Goal: Task Accomplishment & Management: Manage account settings

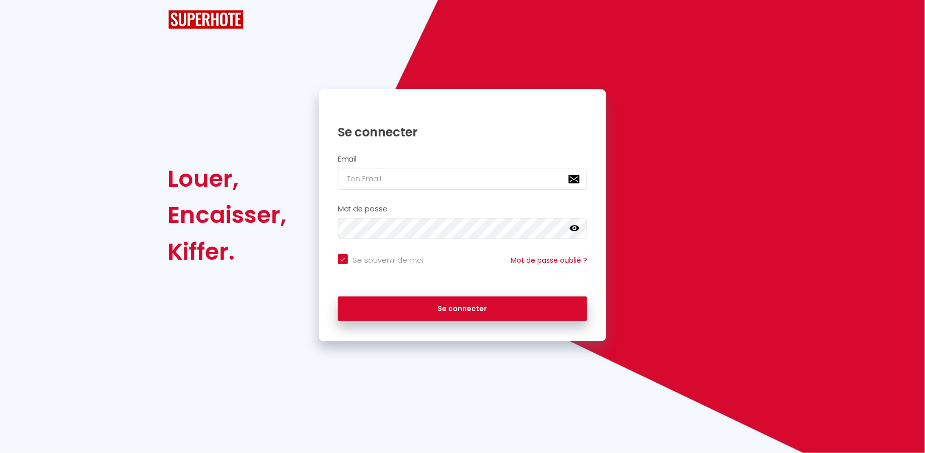
checkbox input "true"
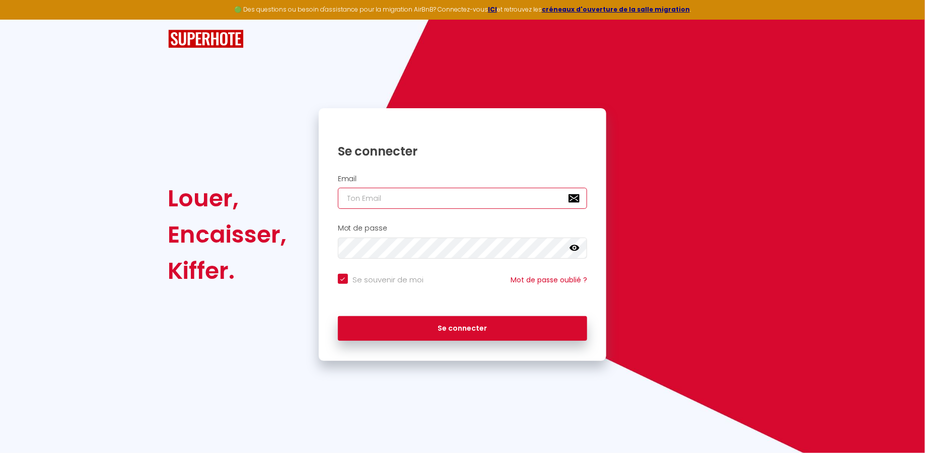
click at [458, 204] on input "email" at bounding box center [463, 198] width 250 height 21
type input "pierre.beaufour.immo@gmail.com"
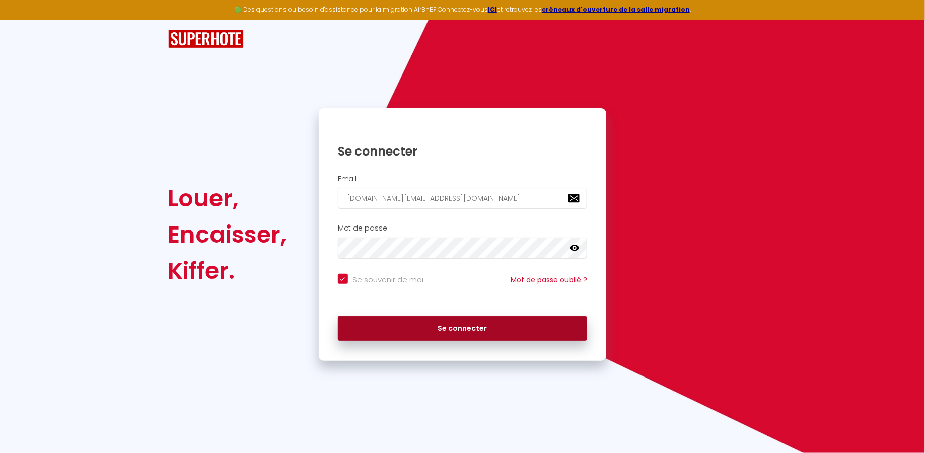
click at [458, 325] on button "Se connecter" at bounding box center [463, 328] width 250 height 25
checkbox input "true"
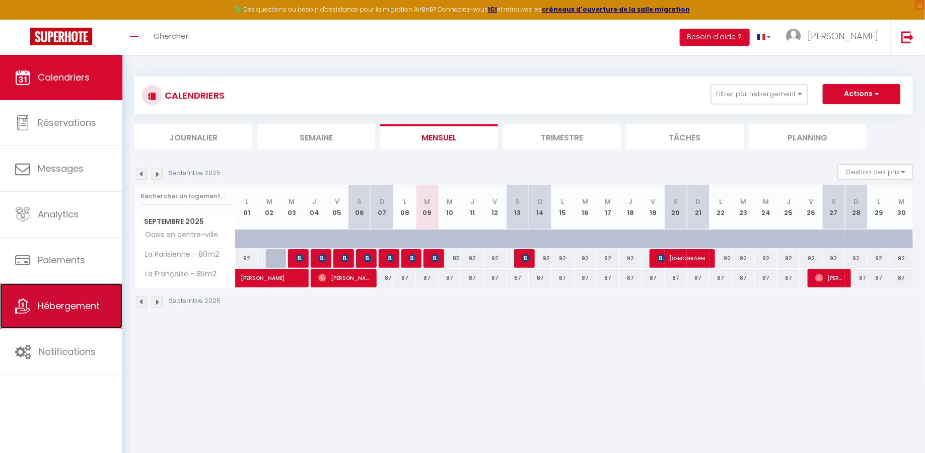
click at [83, 307] on span "Hébergement" at bounding box center [69, 306] width 62 height 13
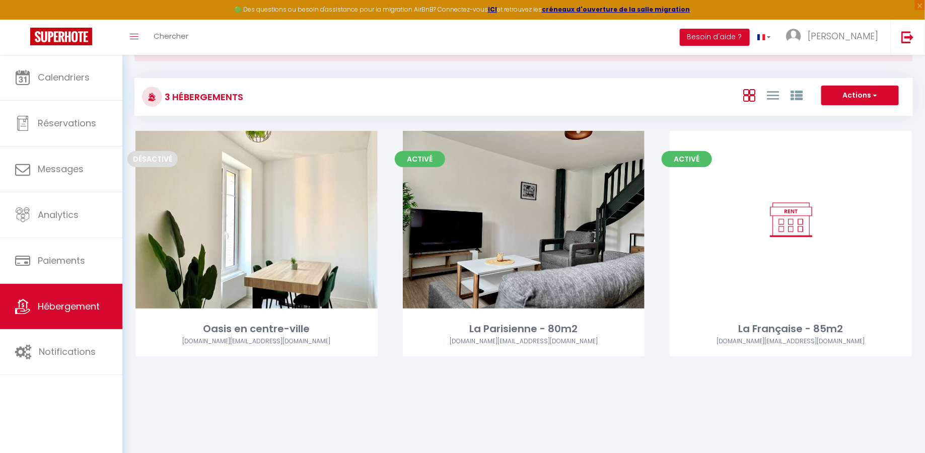
scroll to position [54, 0]
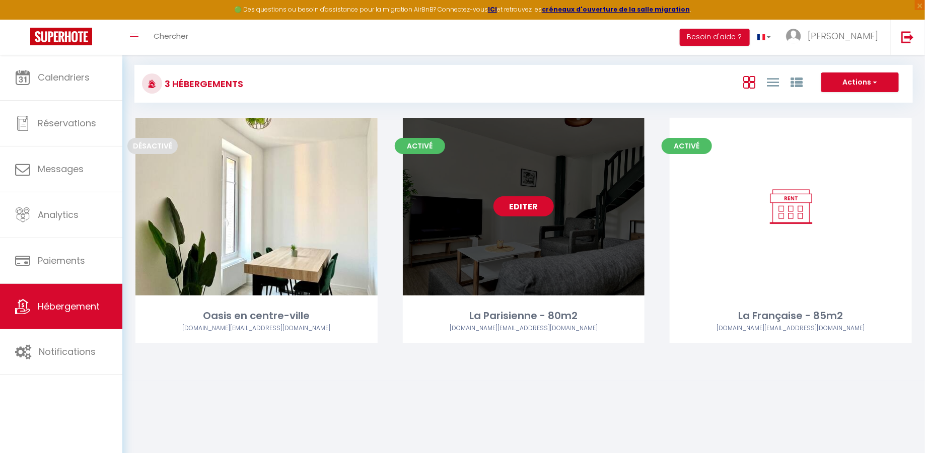
click at [532, 210] on link "Editer" at bounding box center [524, 206] width 60 height 20
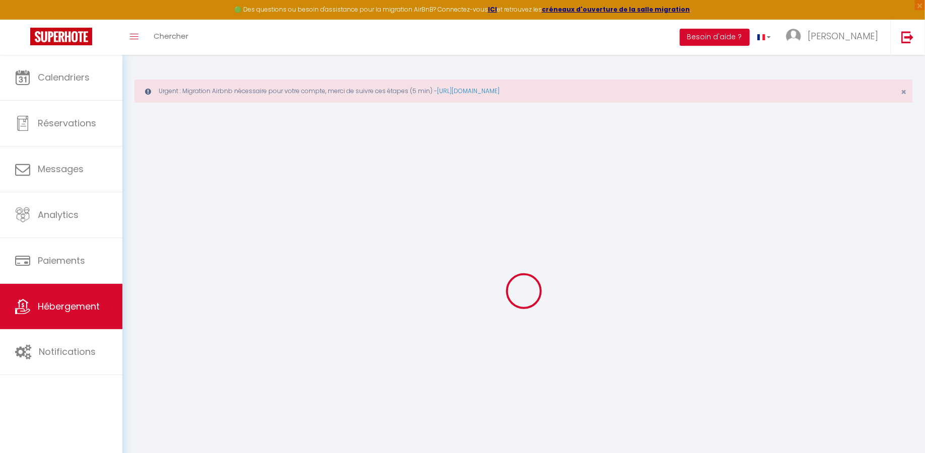
select select "3506-723719424012406112"
select select "+ 3 %"
select select "+ 30 %"
select select
checkbox input "false"
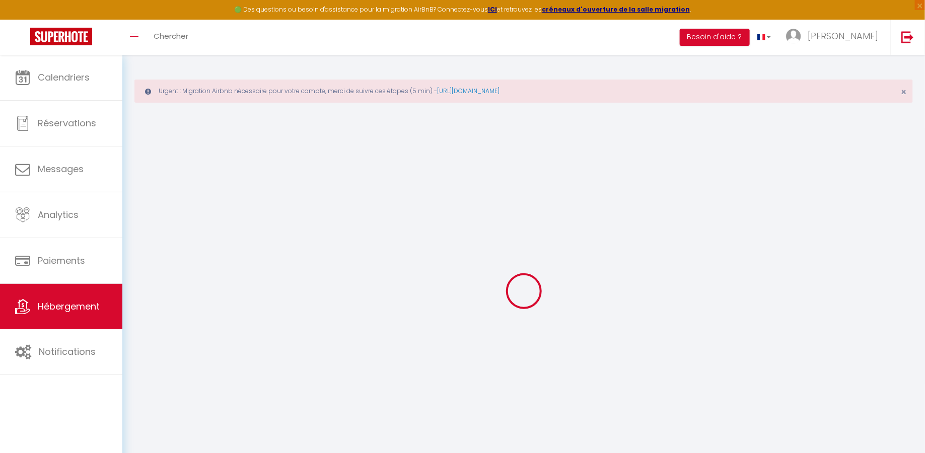
checkbox input "false"
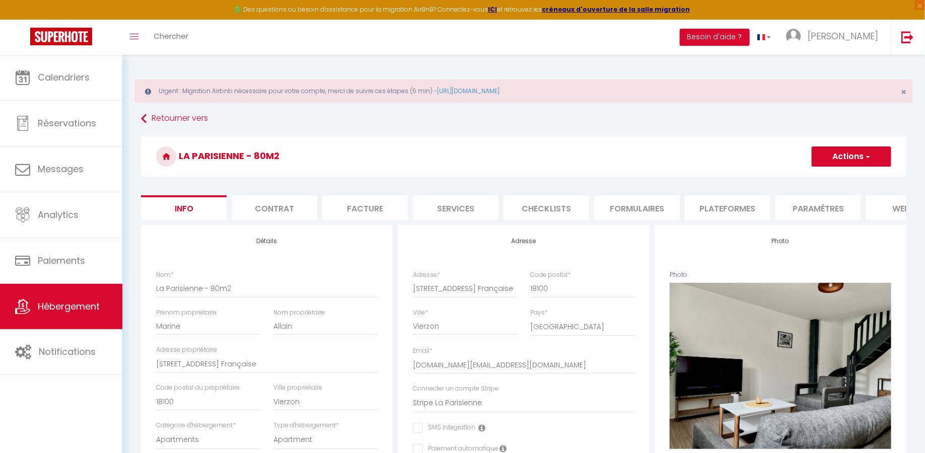
click at [713, 209] on li "Plateformes" at bounding box center [728, 207] width 86 height 25
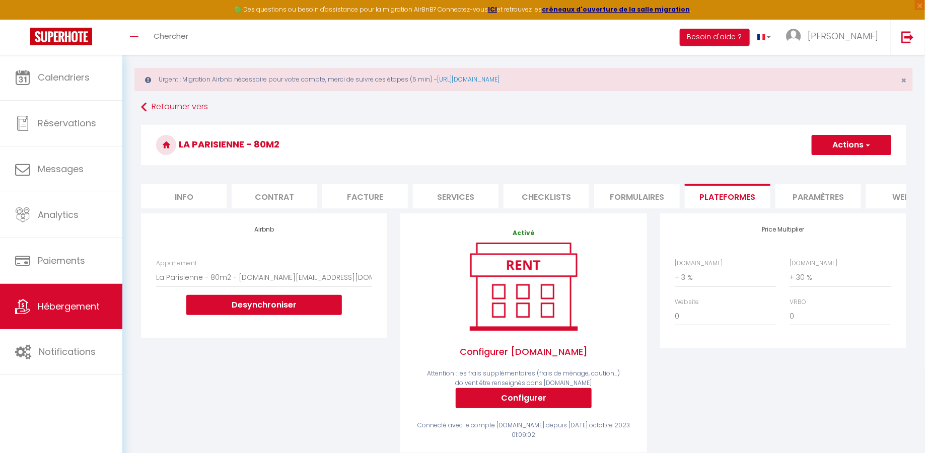
scroll to position [14, 0]
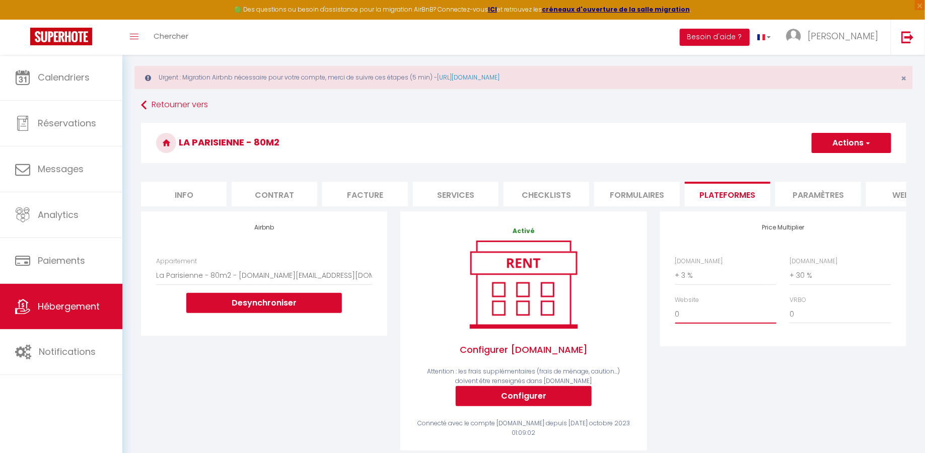
click at [706, 313] on select "0 + 1 % + 2 % + 3 % + 4 % + 5 % + 6 % + 7 % + 8 % + 9 %" at bounding box center [725, 314] width 101 height 19
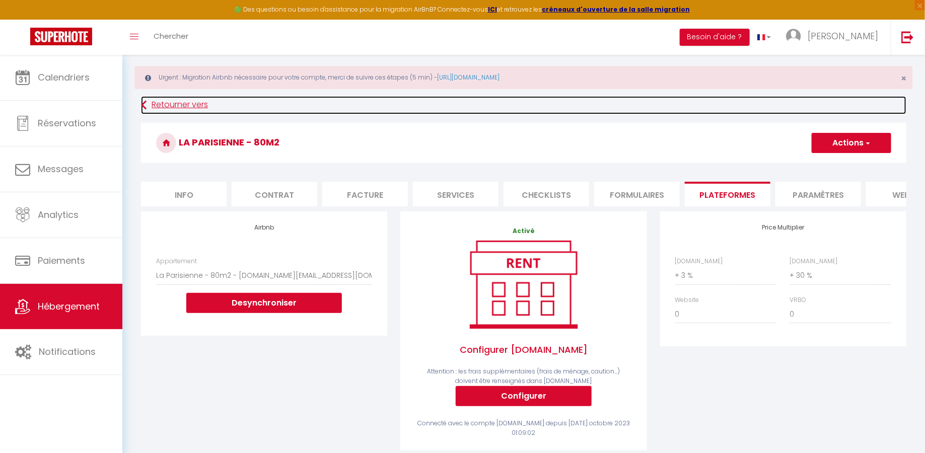
click at [157, 105] on link "Retourner vers" at bounding box center [524, 105] width 766 height 18
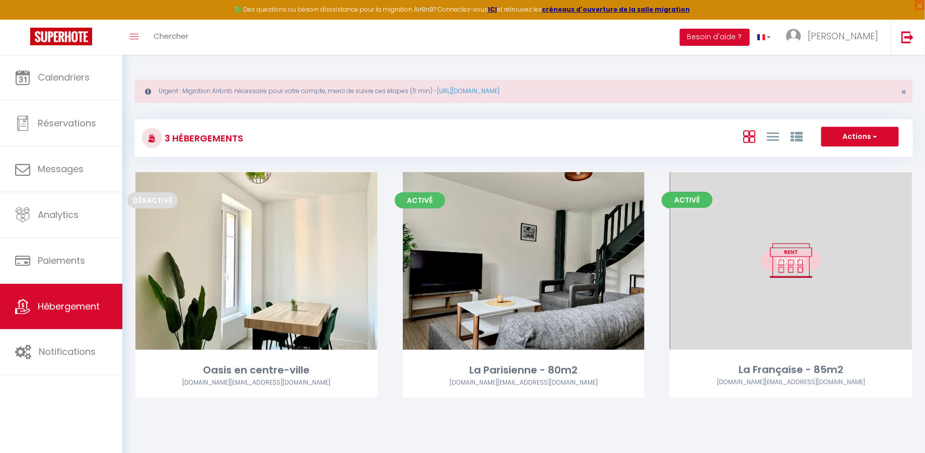
click at [806, 262] on link "Editer" at bounding box center [791, 261] width 60 height 20
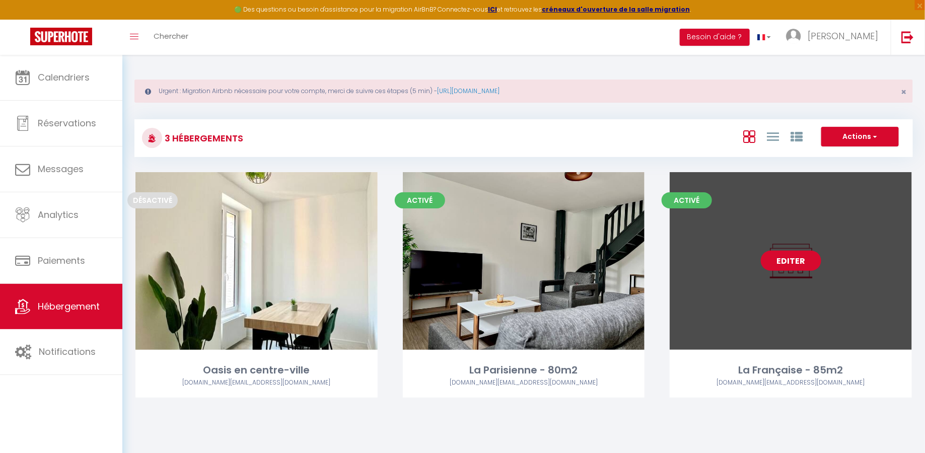
click at [782, 260] on link "Editer" at bounding box center [791, 261] width 60 height 20
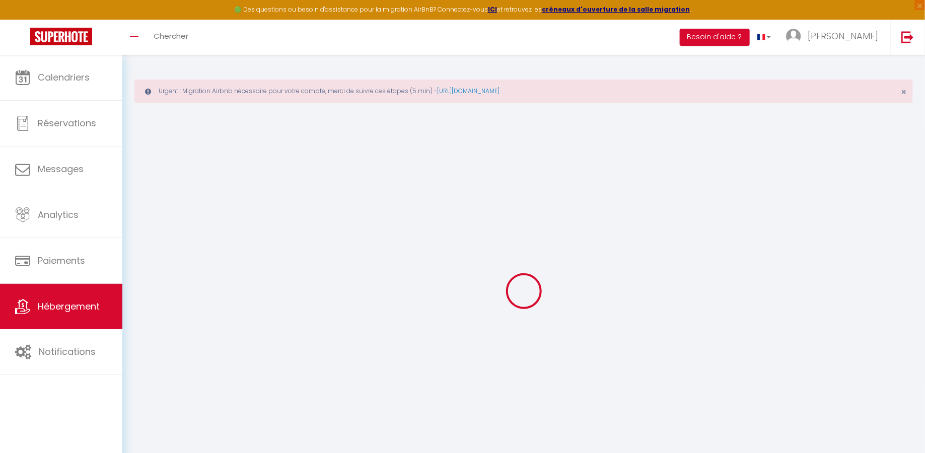
select select "+ 3 %"
select select "+ 30 %"
select select "3506-697021666710077665"
select select
checkbox input "false"
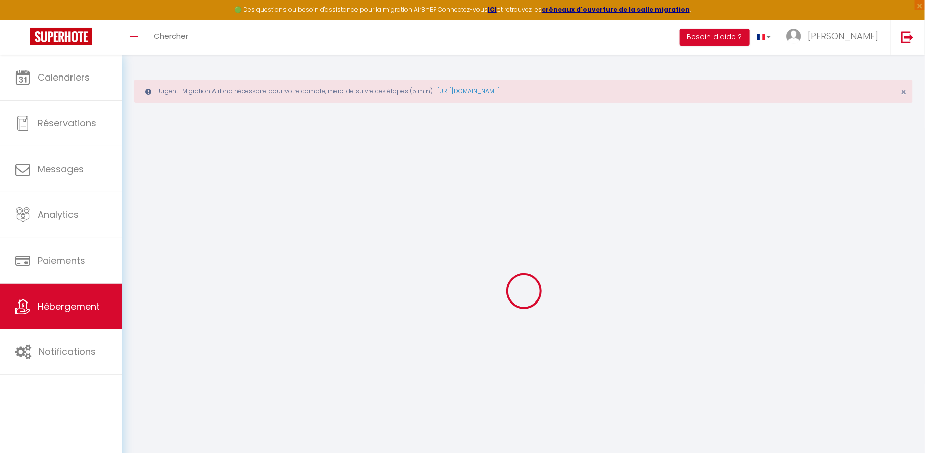
checkbox input "false"
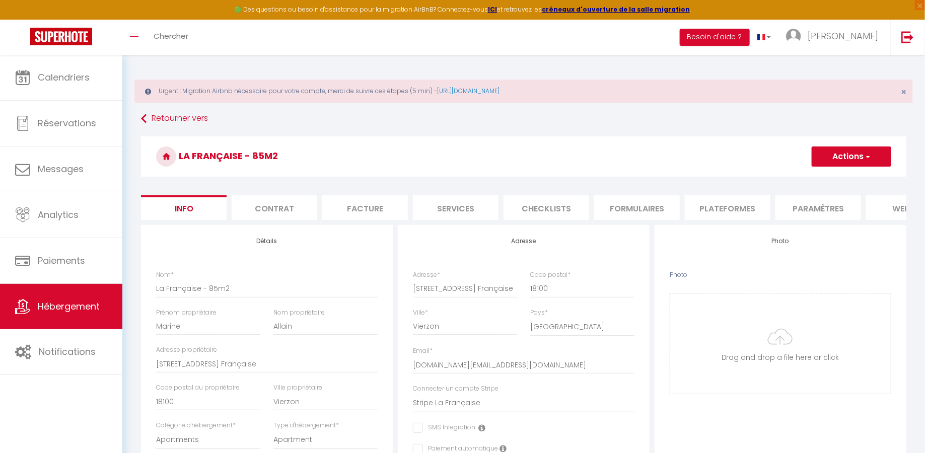
click at [726, 204] on li "Plateformes" at bounding box center [728, 207] width 86 height 25
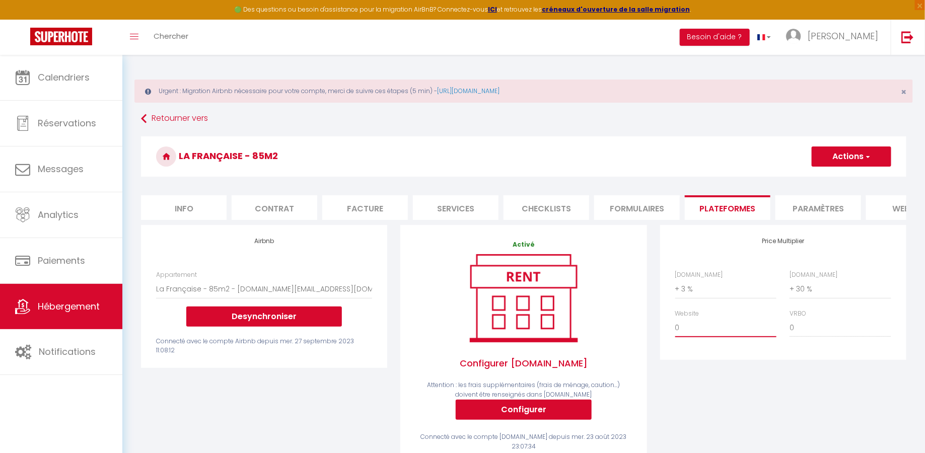
click at [688, 328] on select "0 + 1 % + 2 % + 3 % + 4 % + 5 % + 6 % + 7 % + 8 % + 9 %" at bounding box center [725, 327] width 101 height 19
select select "+ 19 %"
click at [675, 318] on select "0 + 1 % + 2 % + 3 % + 4 % + 5 % + 6 % + 7 % + 8 % + 9 %" at bounding box center [725, 327] width 101 height 19
click at [868, 162] on button "Actions" at bounding box center [852, 157] width 80 height 20
click at [853, 177] on link "Enregistrer" at bounding box center [852, 178] width 80 height 13
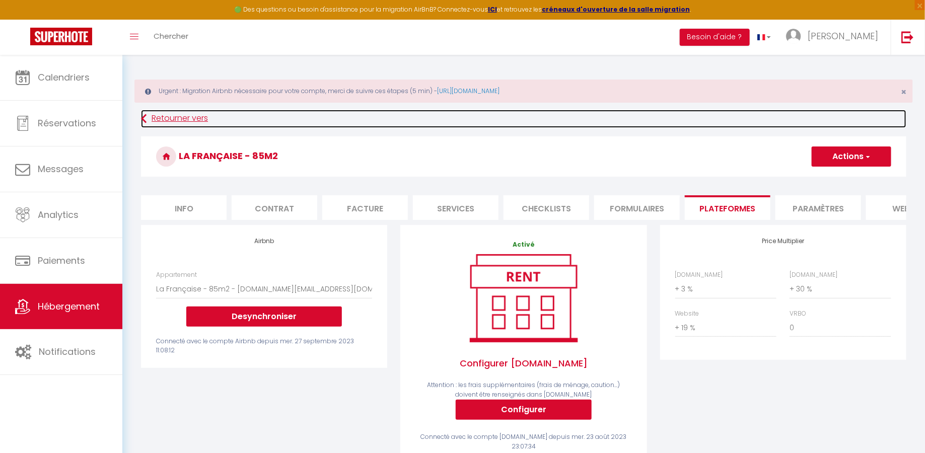
click at [191, 120] on link "Retourner vers" at bounding box center [524, 119] width 766 height 18
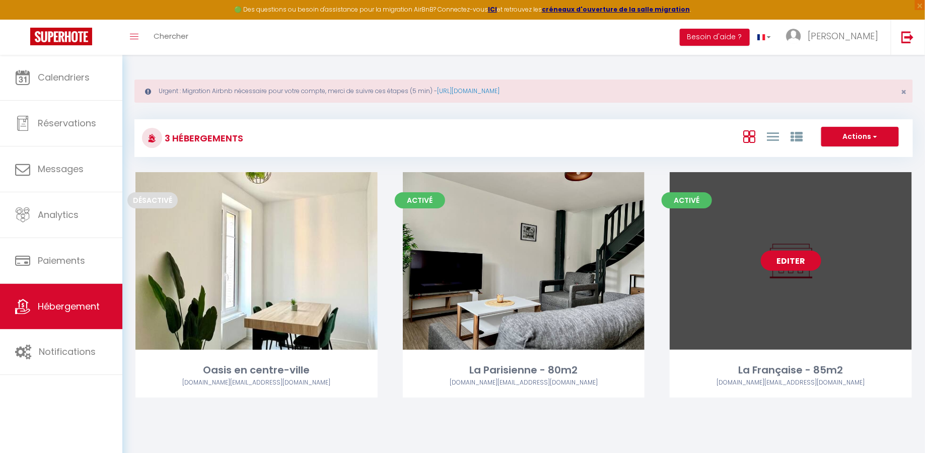
click at [807, 254] on link "Editer" at bounding box center [791, 261] width 60 height 20
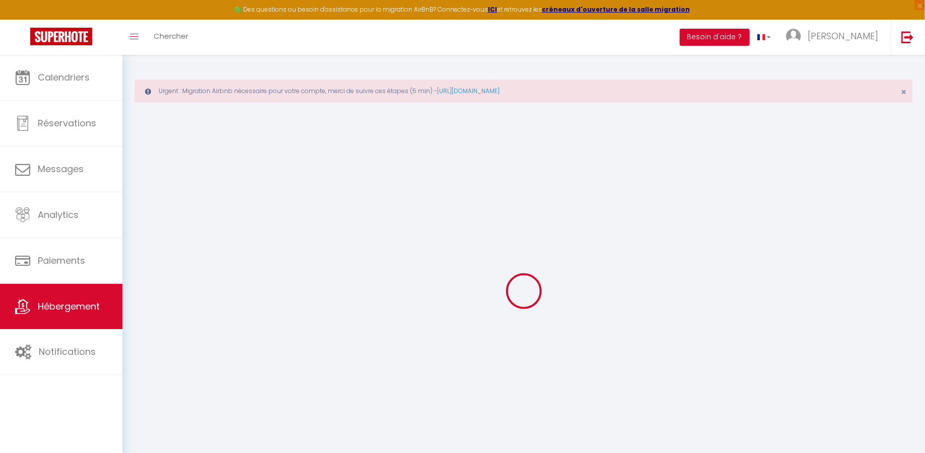
select select
checkbox input "false"
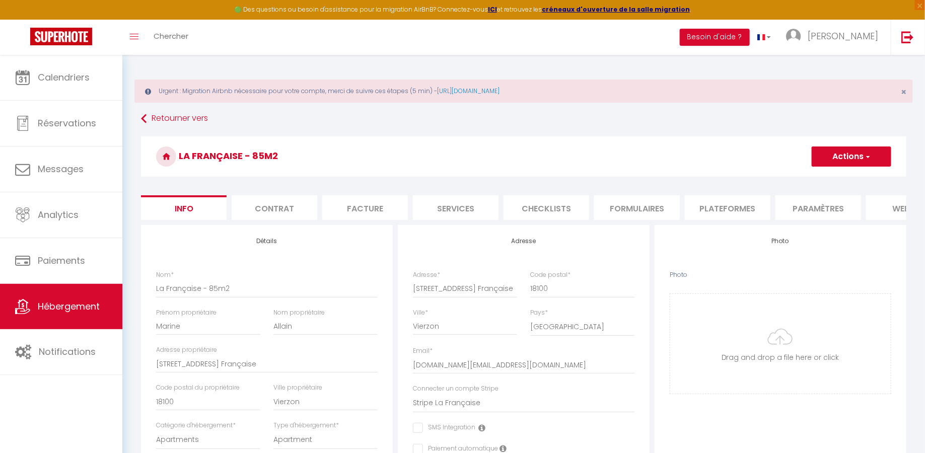
click at [707, 206] on li "Plateformes" at bounding box center [728, 207] width 86 height 25
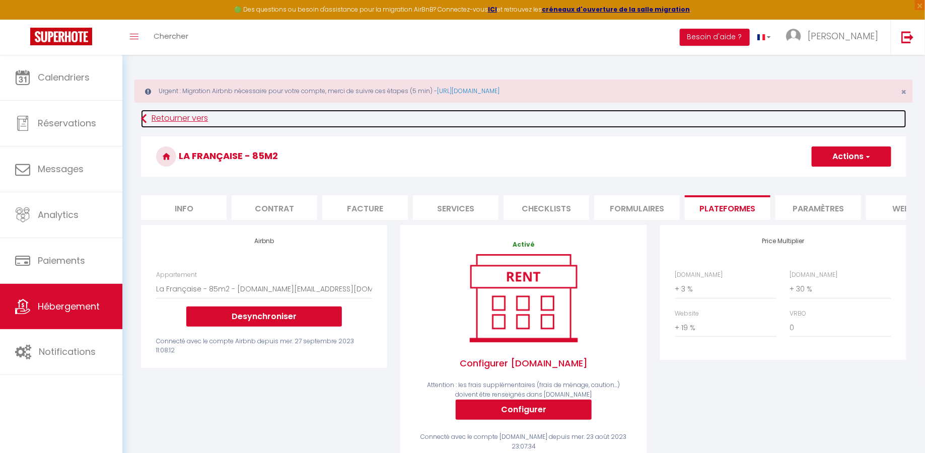
click at [205, 120] on link "Retourner vers" at bounding box center [524, 119] width 766 height 18
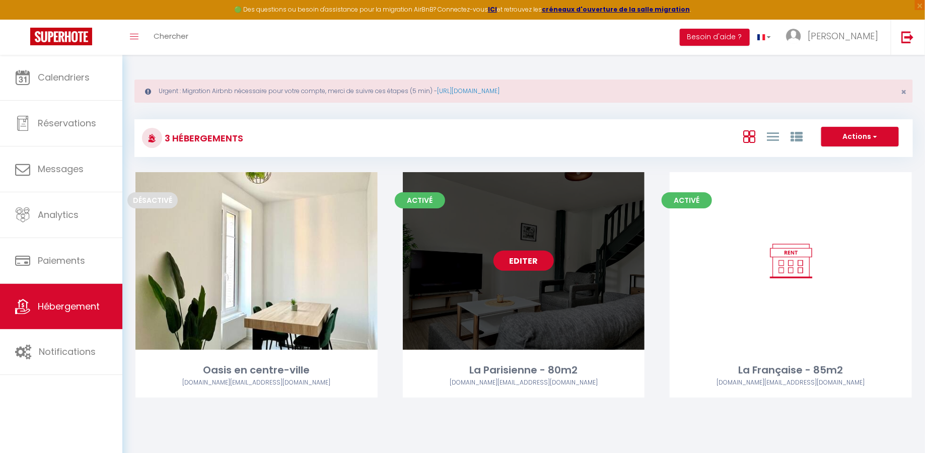
click at [527, 257] on link "Editer" at bounding box center [524, 261] width 60 height 20
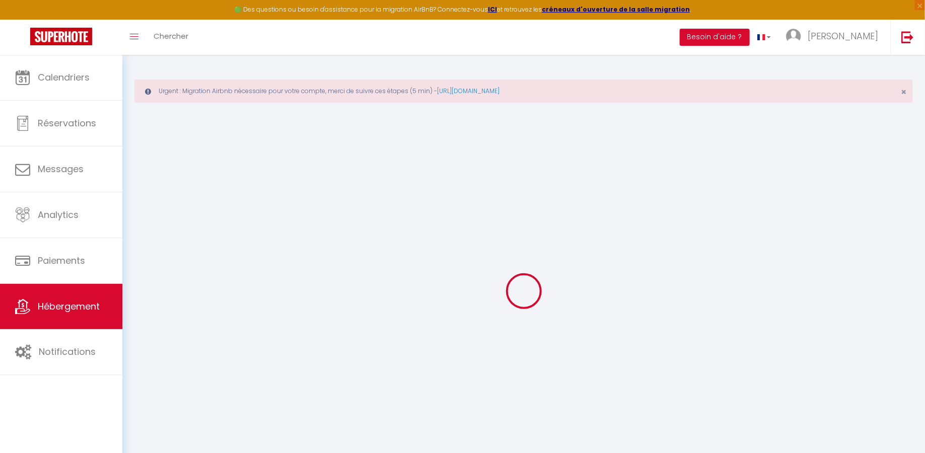
select select "3506-723719424012406112"
select select
checkbox input "false"
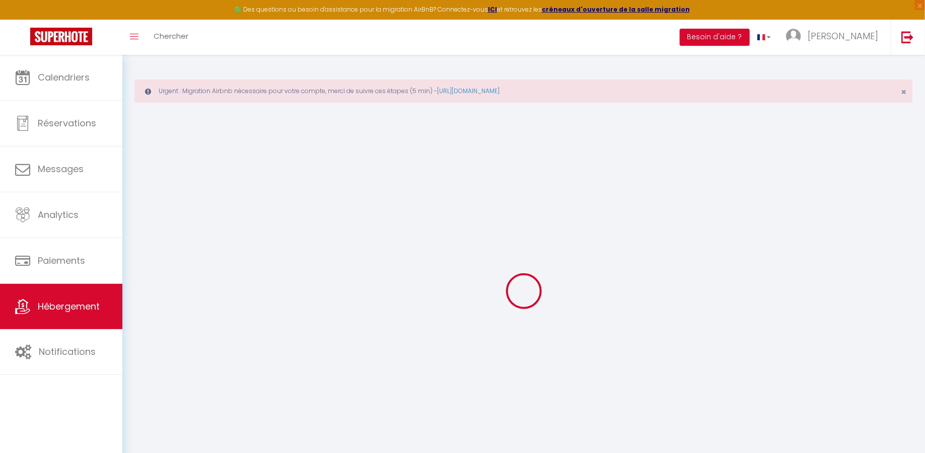
checkbox input "false"
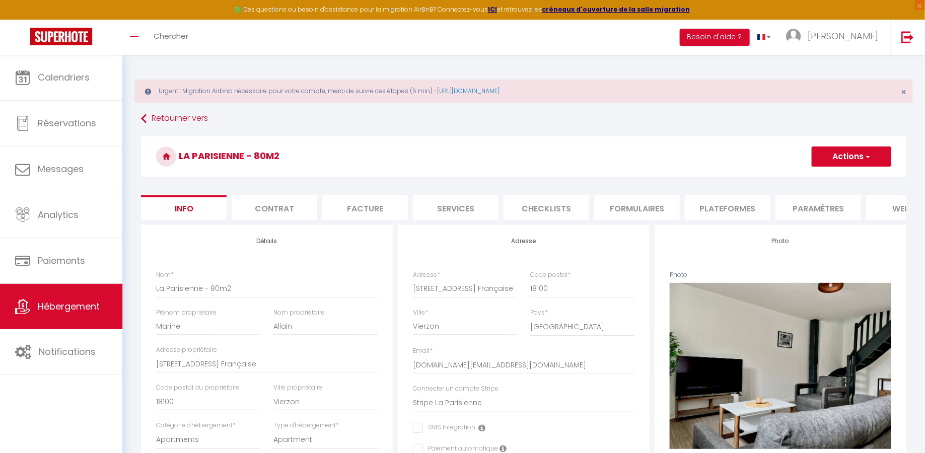
click at [741, 215] on li "Plateformes" at bounding box center [728, 207] width 86 height 25
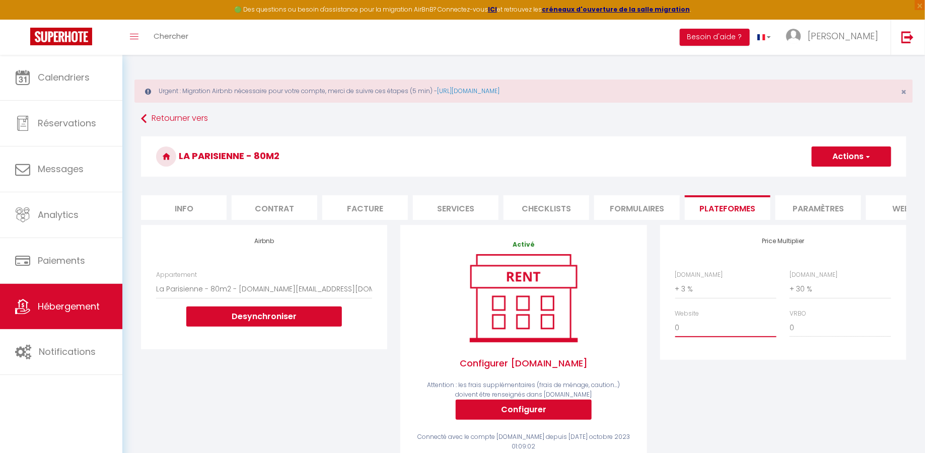
click at [709, 325] on select "0 + 1 % + 2 % + 3 % + 4 % + 5 % + 6 % + 7 % + 8 % + 9 %" at bounding box center [725, 327] width 101 height 19
select select "+ 15 %"
click at [675, 318] on select "0 + 1 % + 2 % + 3 % + 4 % + 5 % + 6 % + 7 % + 8 % + 9 %" at bounding box center [725, 327] width 101 height 19
click at [846, 156] on button "Actions" at bounding box center [852, 157] width 80 height 20
click at [847, 179] on link "Enregistrer" at bounding box center [852, 178] width 80 height 13
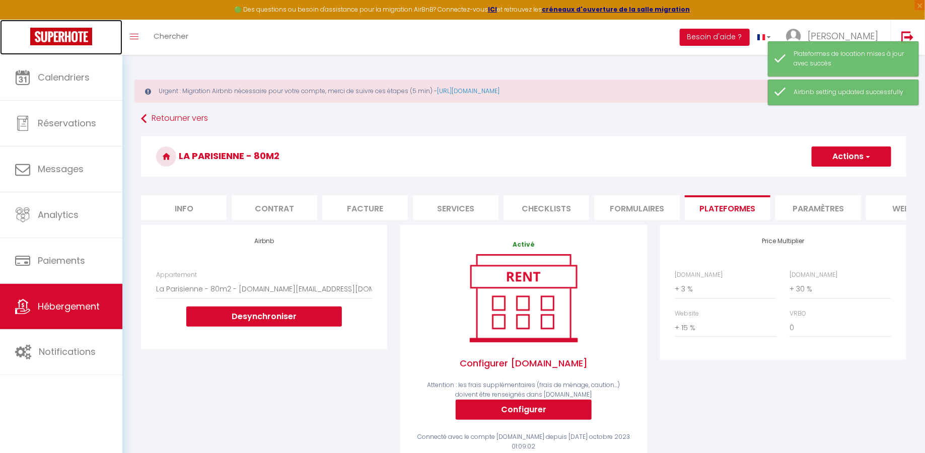
click at [61, 35] on img at bounding box center [61, 37] width 62 height 18
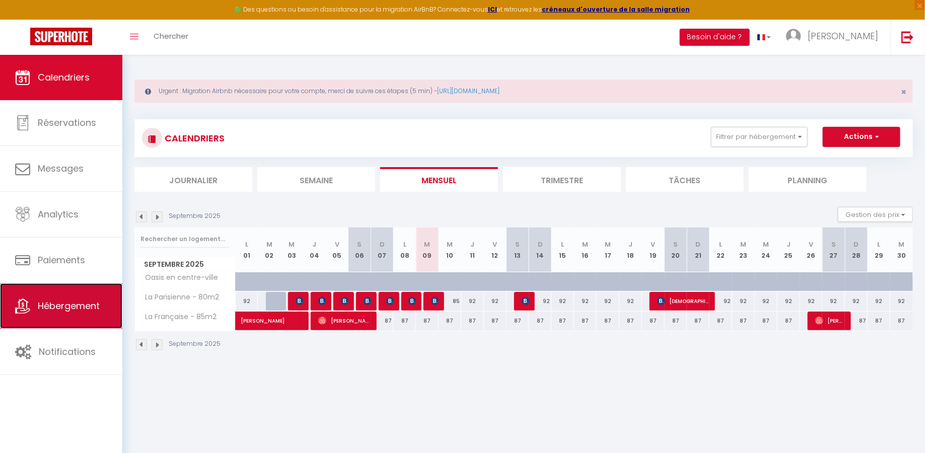
click at [77, 307] on span "Hébergement" at bounding box center [69, 306] width 62 height 13
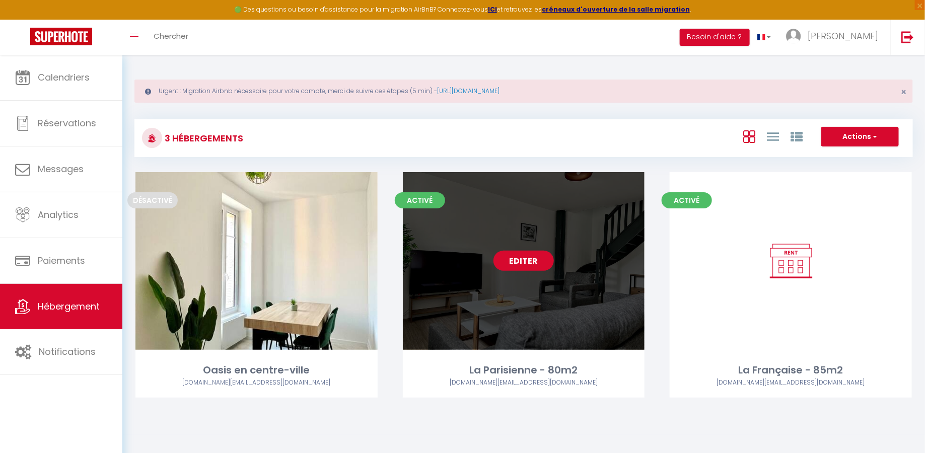
click at [540, 264] on link "Editer" at bounding box center [524, 261] width 60 height 20
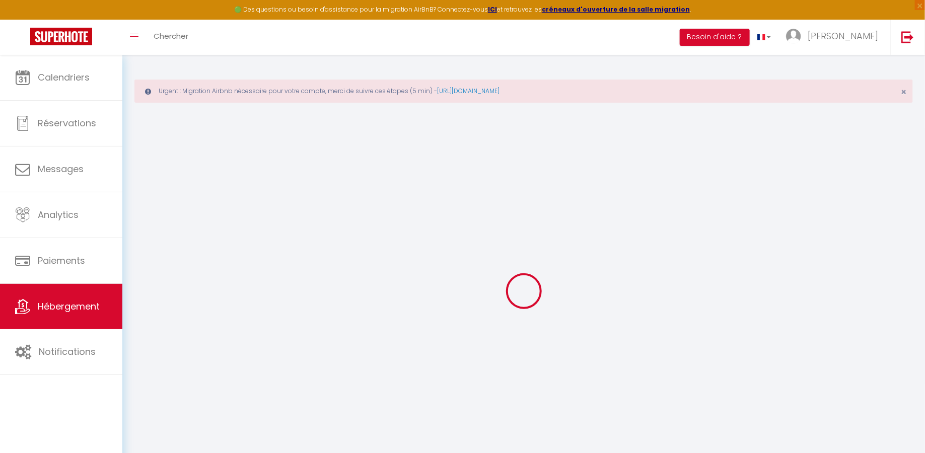
select select "3506-723719424012406112"
select select
checkbox input "false"
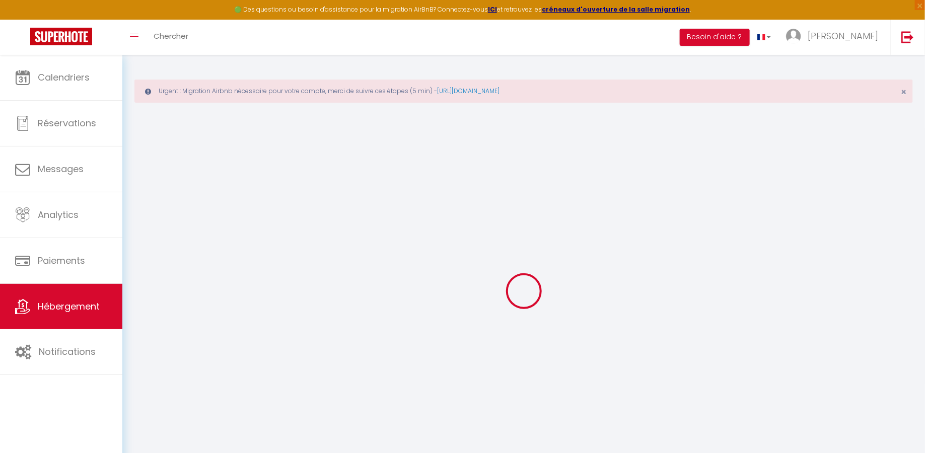
checkbox input "false"
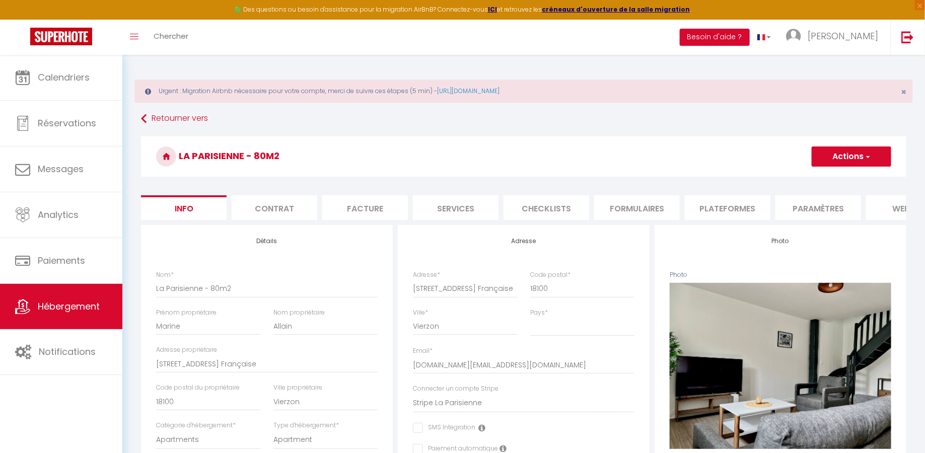
click at [739, 210] on li "Plateformes" at bounding box center [728, 207] width 86 height 25
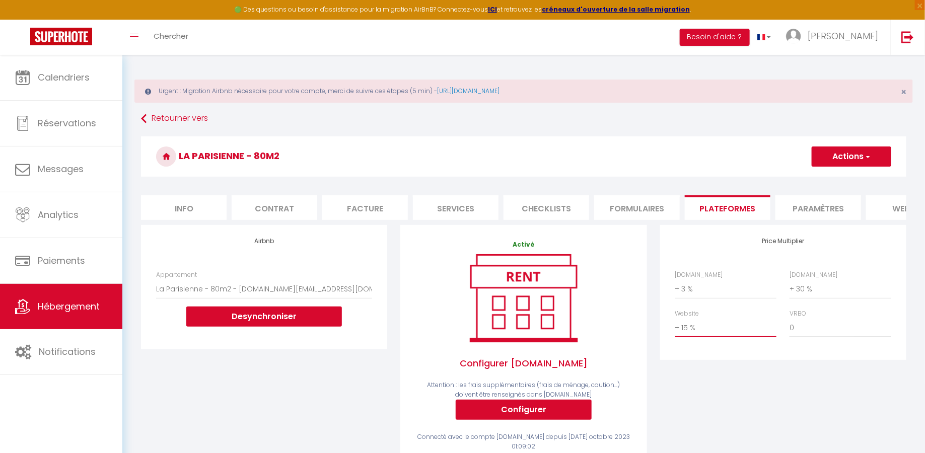
click at [744, 328] on select "0 + 1 % + 2 % + 3 % + 4 % + 5 % + 6 % + 7 % + 8 % + 9 %" at bounding box center [725, 327] width 101 height 19
select select "0"
click at [675, 318] on select "0 + 1 % + 2 % + 3 % + 4 % + 5 % + 6 % + 7 % + 8 % + 9 %" at bounding box center [725, 327] width 101 height 19
click at [843, 157] on button "Actions" at bounding box center [852, 157] width 80 height 20
click at [847, 177] on link "Enregistrer" at bounding box center [852, 178] width 80 height 13
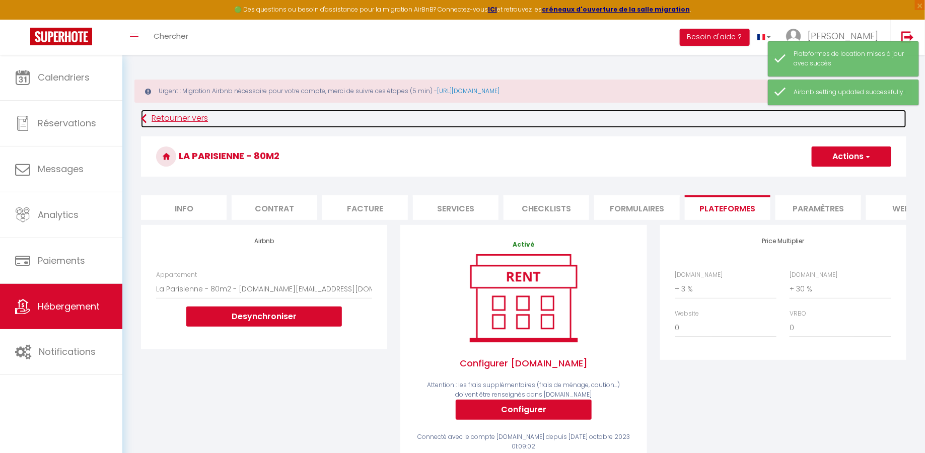
click at [163, 120] on link "Retourner vers" at bounding box center [524, 119] width 766 height 18
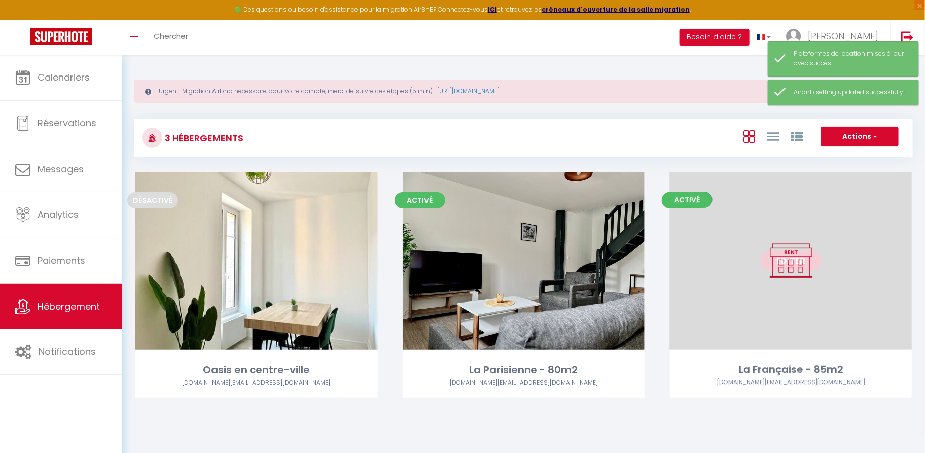
click at [794, 265] on link "Editer" at bounding box center [791, 261] width 60 height 20
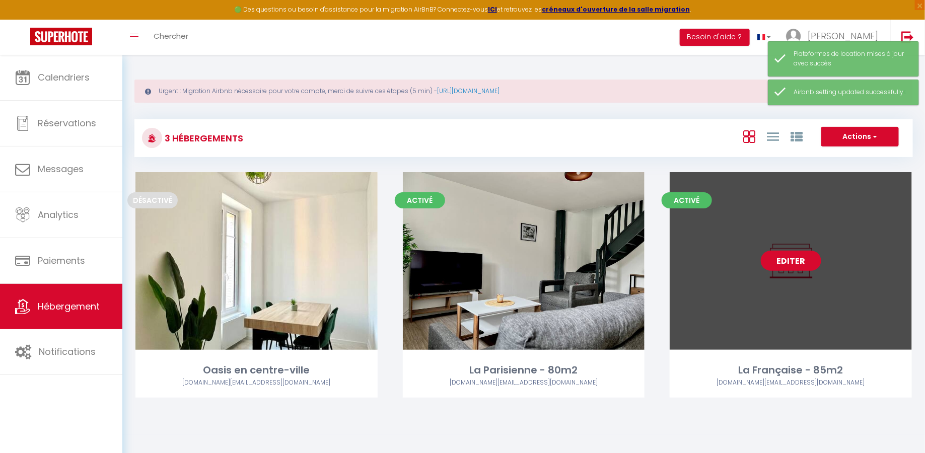
click at [796, 261] on link "Editer" at bounding box center [791, 261] width 60 height 20
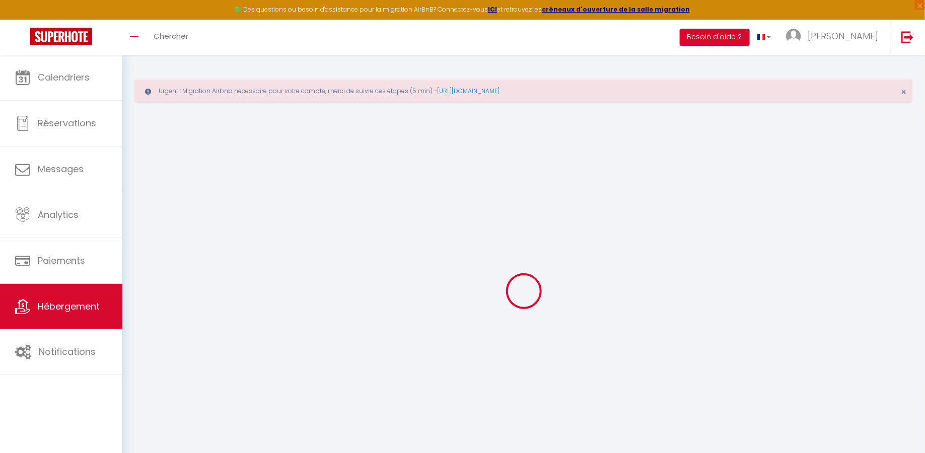
select select "3506-697021666710077665"
select select "+ 3 %"
select select "+ 30 %"
select select "+ 19 %"
select select
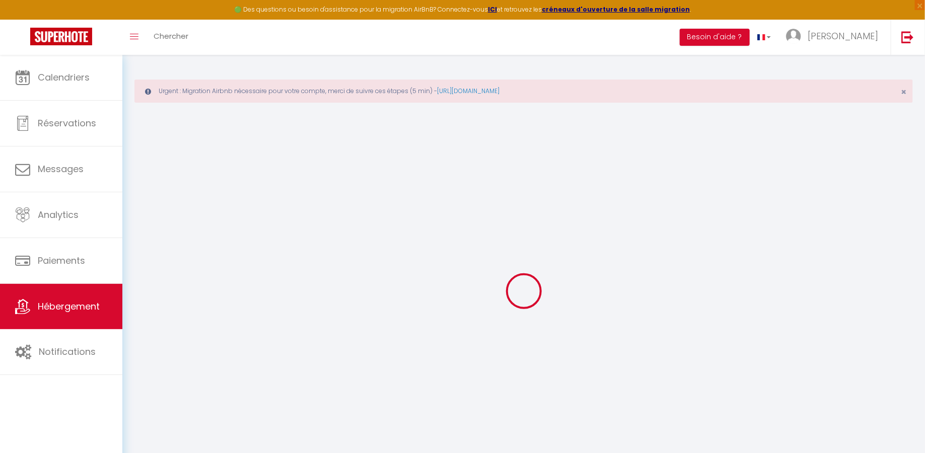
checkbox input "false"
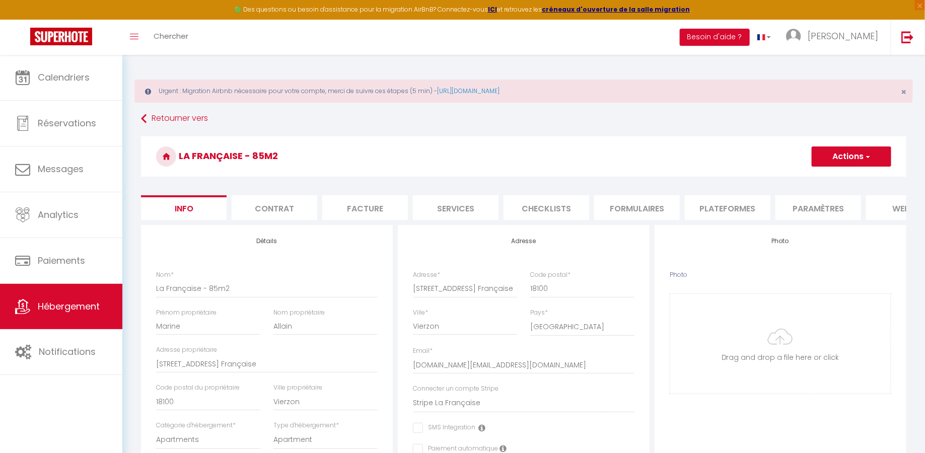
click at [735, 210] on li "Plateformes" at bounding box center [728, 207] width 86 height 25
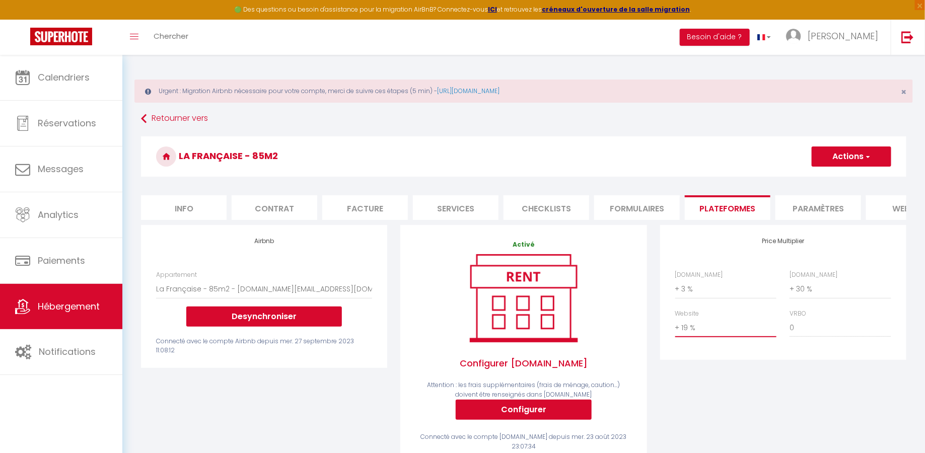
click at [720, 326] on select "0 + 1 % + 2 % + 3 % + 4 % + 5 % + 6 % + 7 % + 8 % + 9 %" at bounding box center [725, 327] width 101 height 19
select select "0"
click at [675, 318] on select "0 + 1 % + 2 % + 3 % + 4 % + 5 % + 6 % + 7 % + 8 % + 9 %" at bounding box center [725, 327] width 101 height 19
click at [860, 155] on button "Actions" at bounding box center [852, 157] width 80 height 20
click at [848, 179] on link "Enregistrer" at bounding box center [852, 178] width 80 height 13
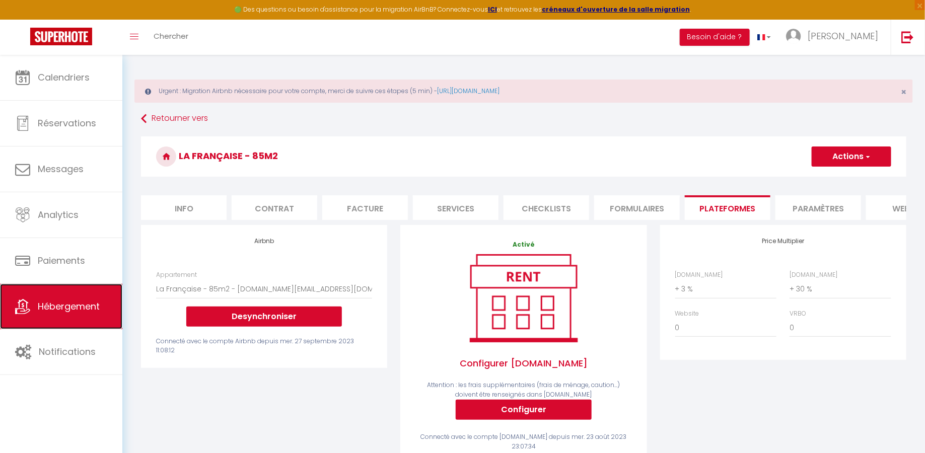
click at [67, 305] on span "Hébergement" at bounding box center [69, 306] width 62 height 13
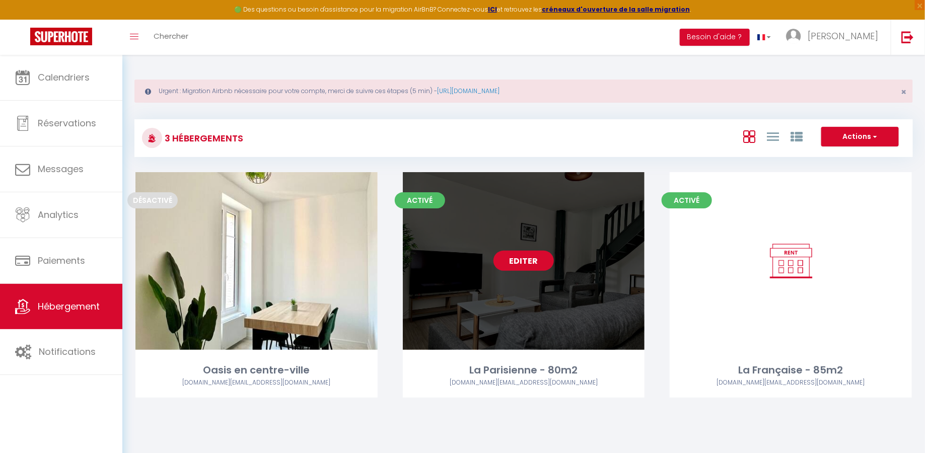
click at [520, 259] on link "Editer" at bounding box center [524, 261] width 60 height 20
select select "3"
select select "2"
select select "1"
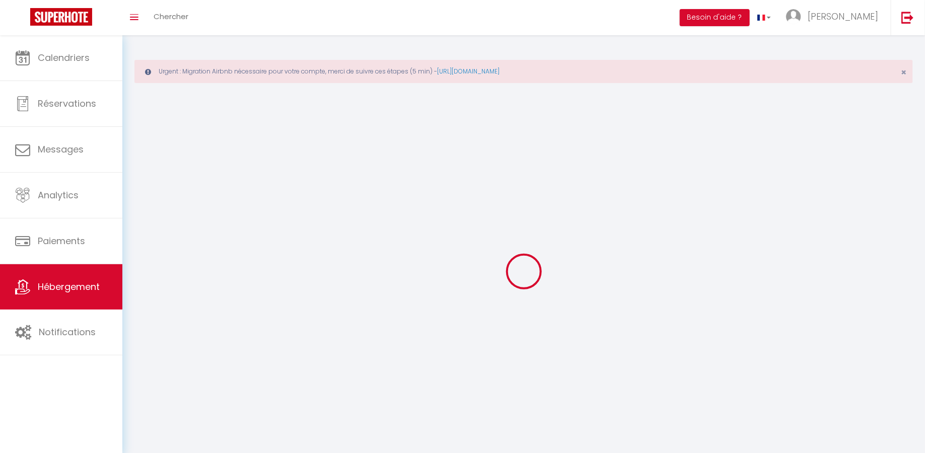
select select
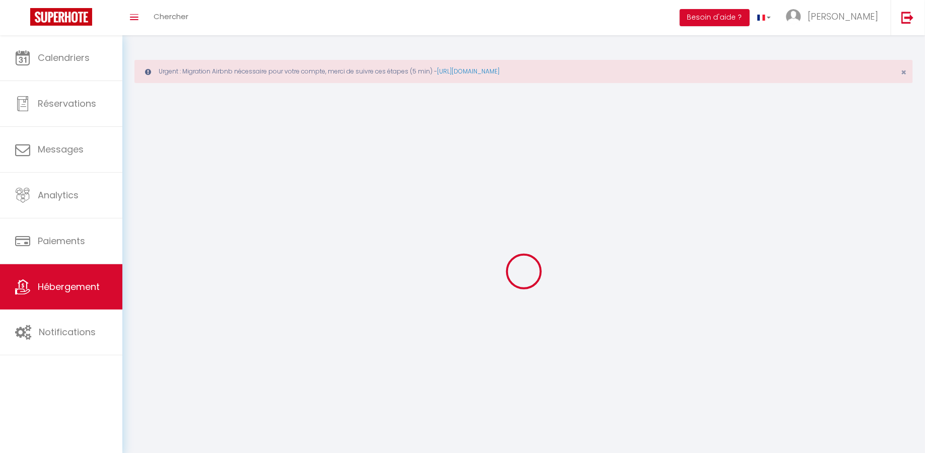
select select
checkbox input "false"
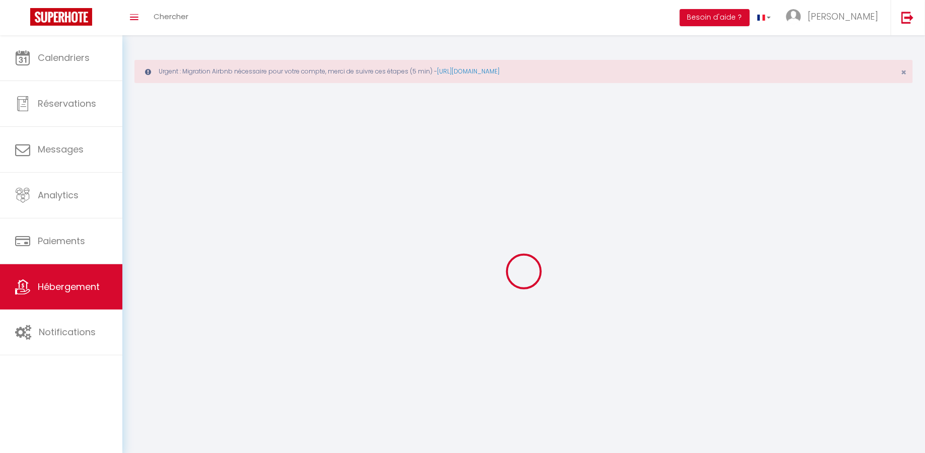
select select
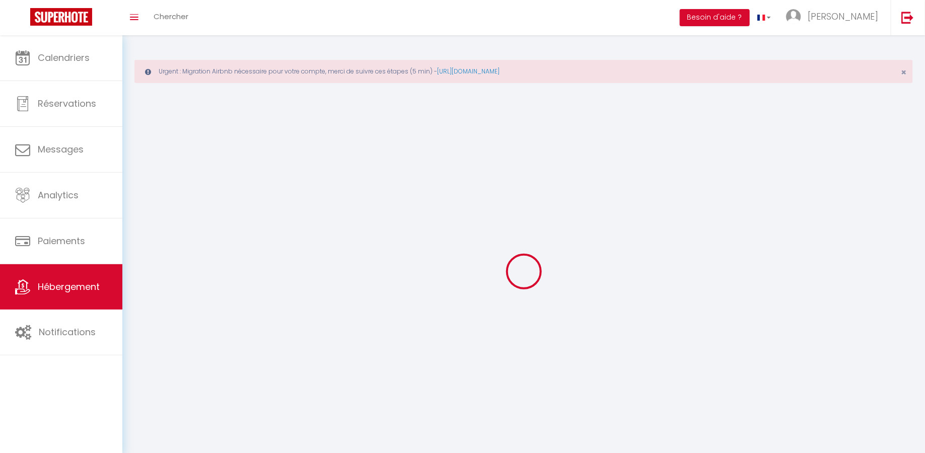
select select
checkbox input "false"
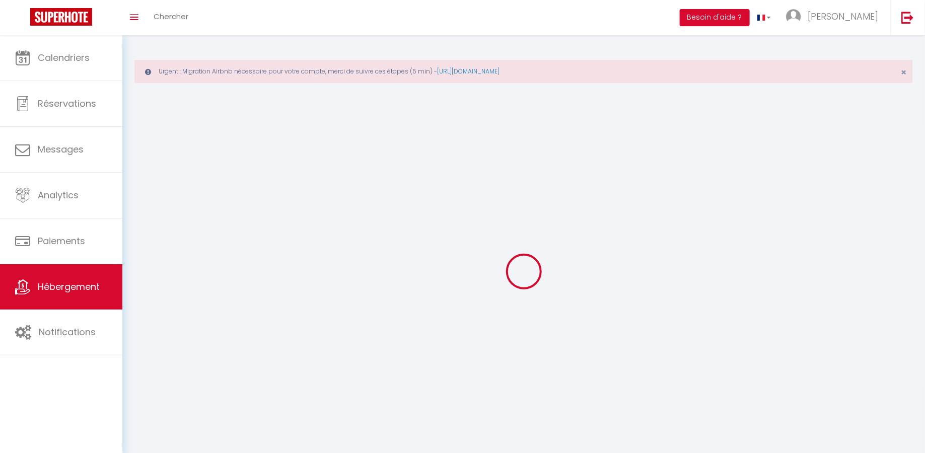
checkbox input "false"
select select
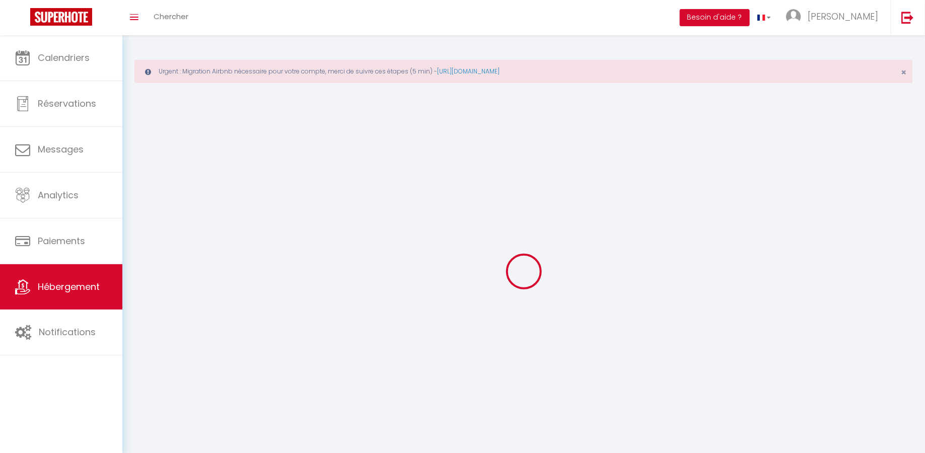
select select
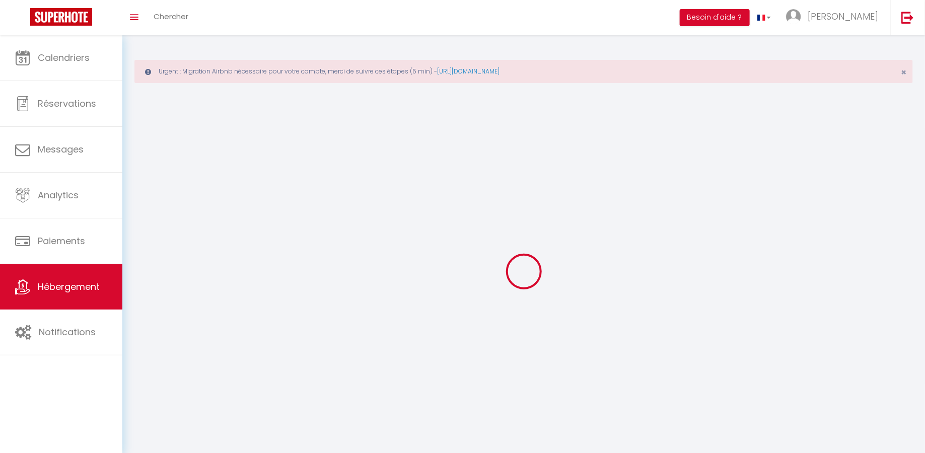
select select
checkbox input "false"
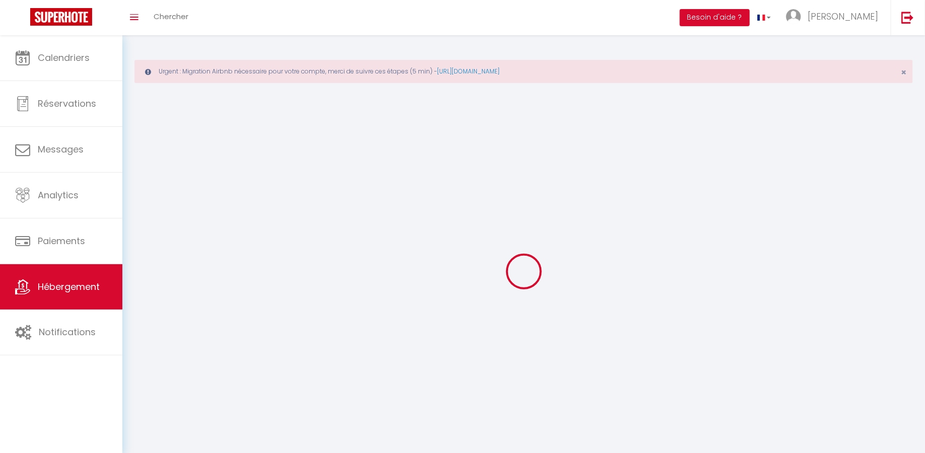
checkbox input "false"
select select
select select "28"
select select
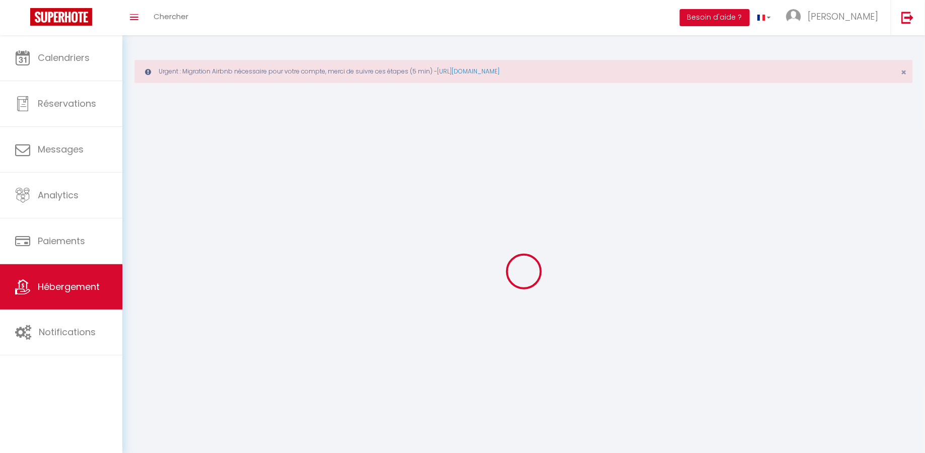
select select
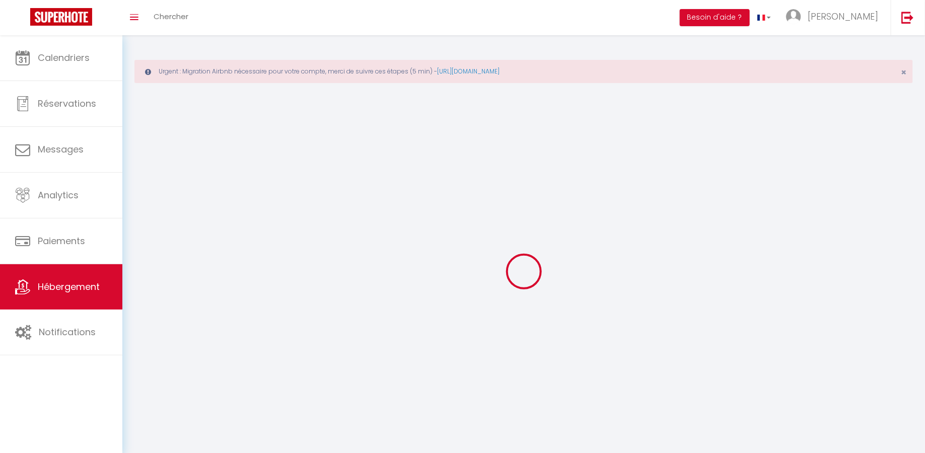
checkbox input "false"
select select
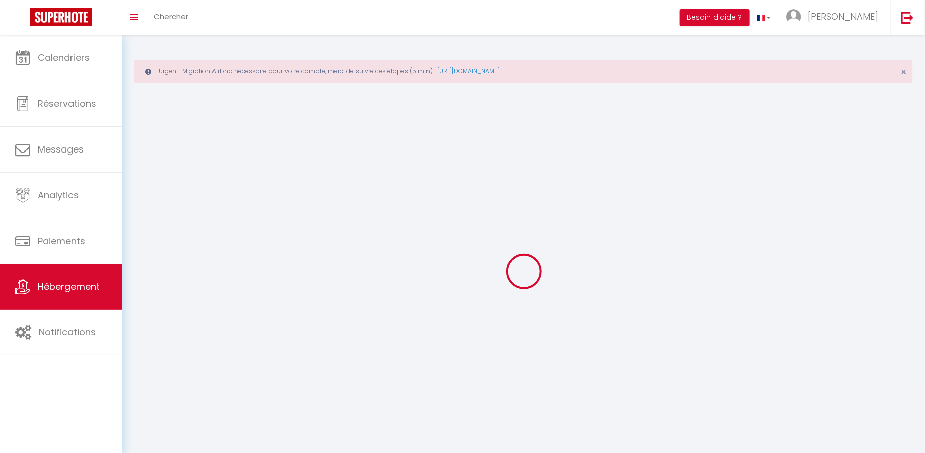
select select
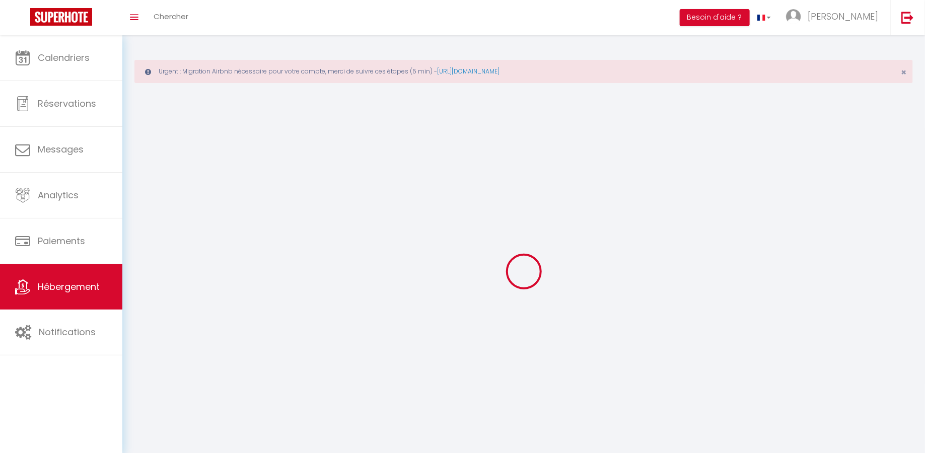
select select
checkbox input "false"
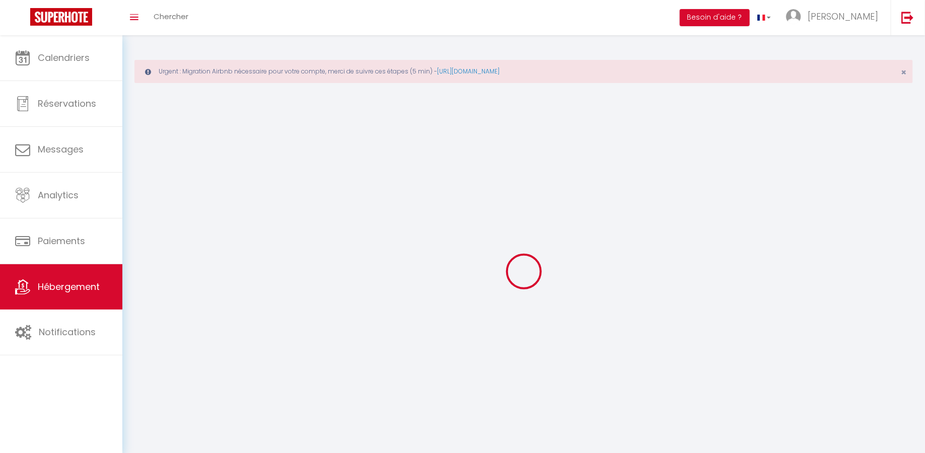
select select
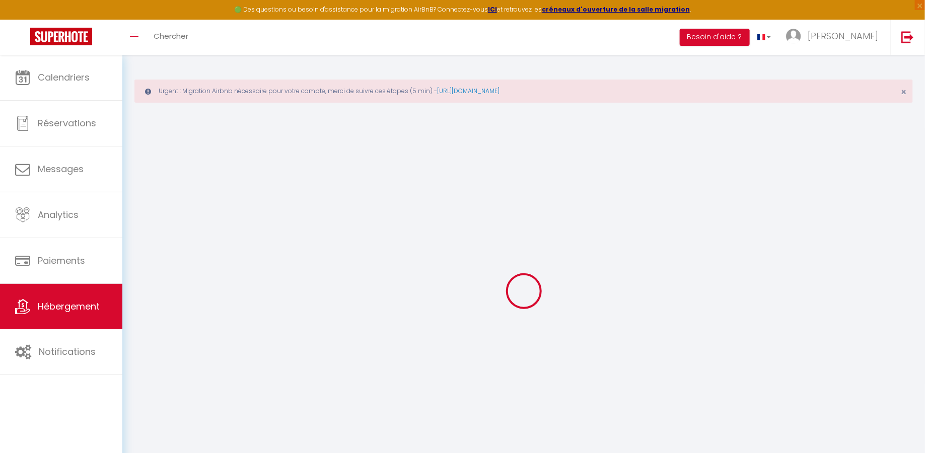
select select
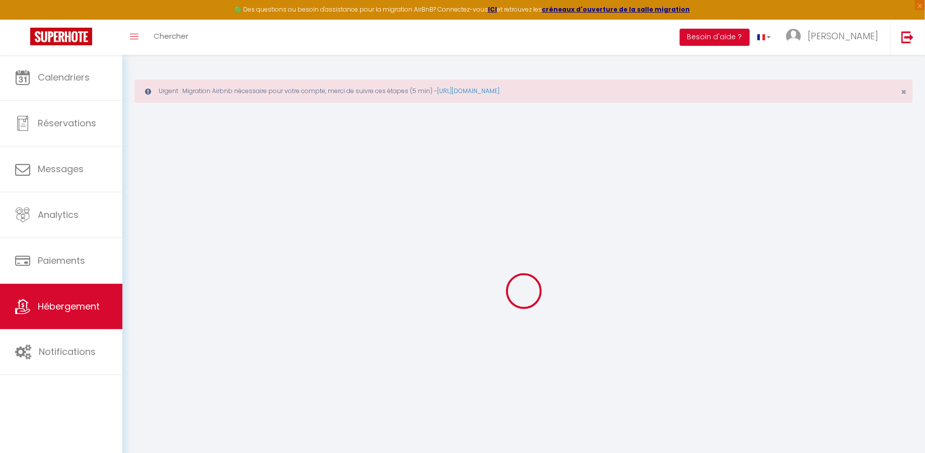
select select
checkbox input "false"
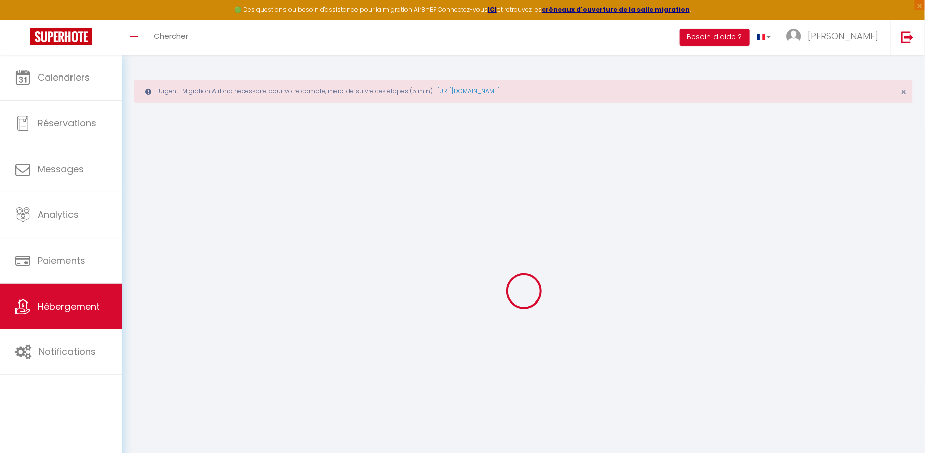
select select
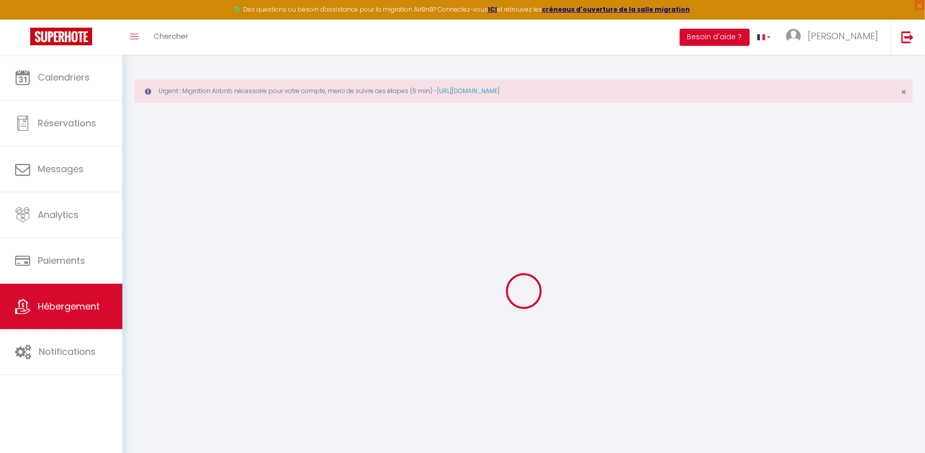
select select
checkbox input "false"
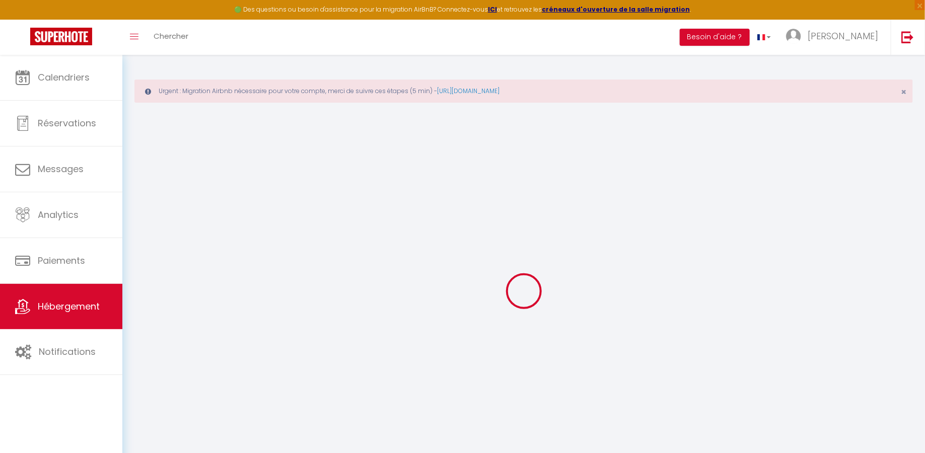
checkbox input "false"
select select
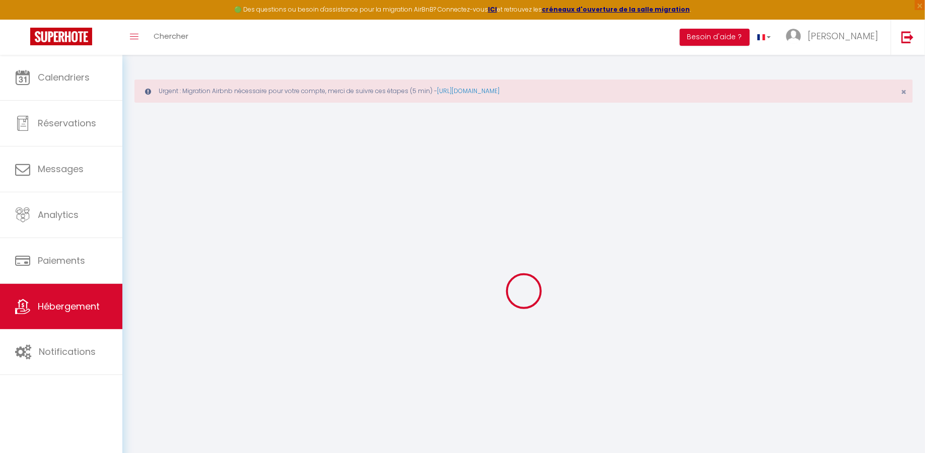
select select
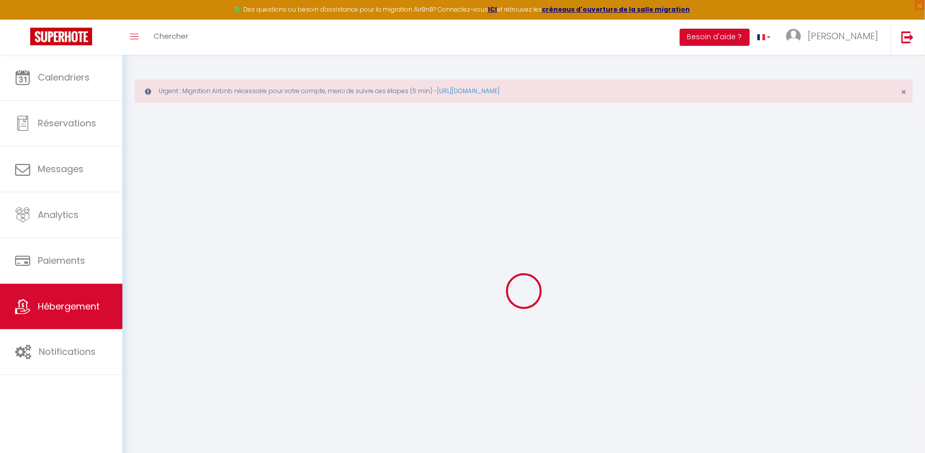
checkbox input "false"
select select
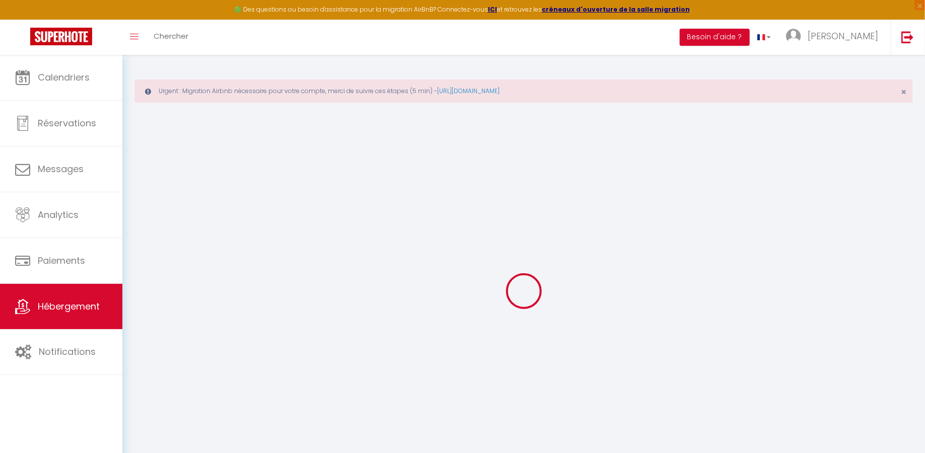
select select
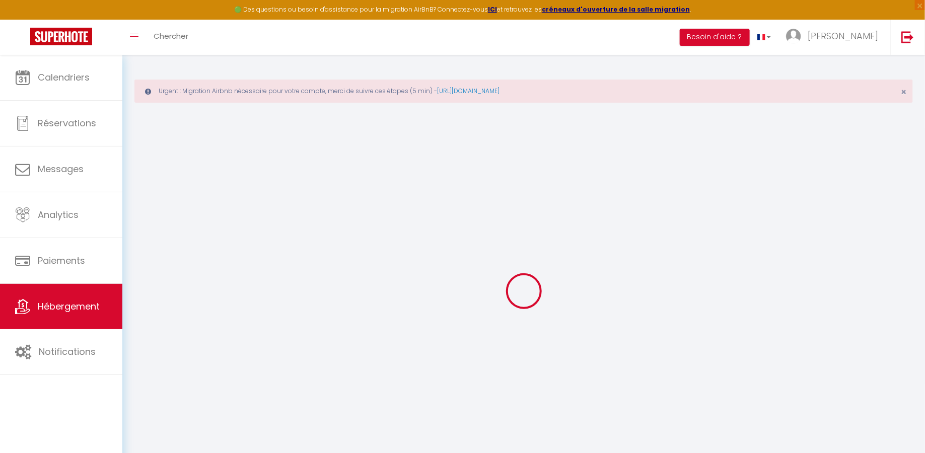
select select
checkbox input "false"
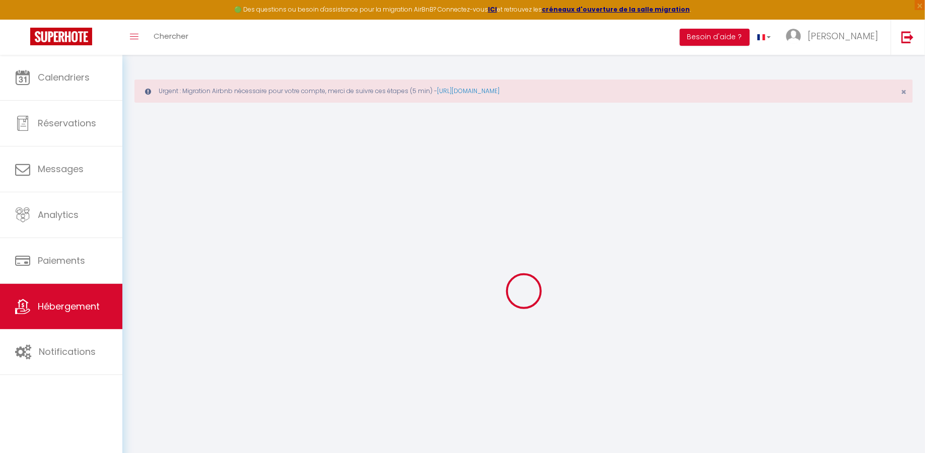
checkbox input "false"
select select
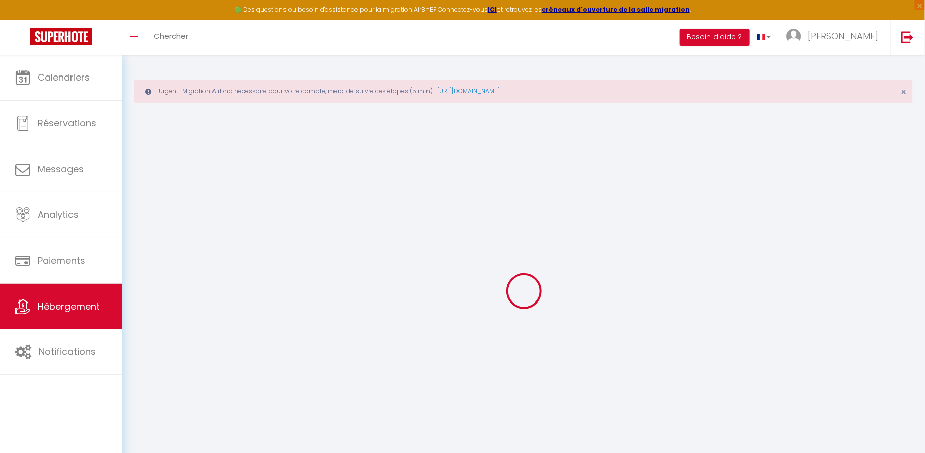
select select
checkbox input "false"
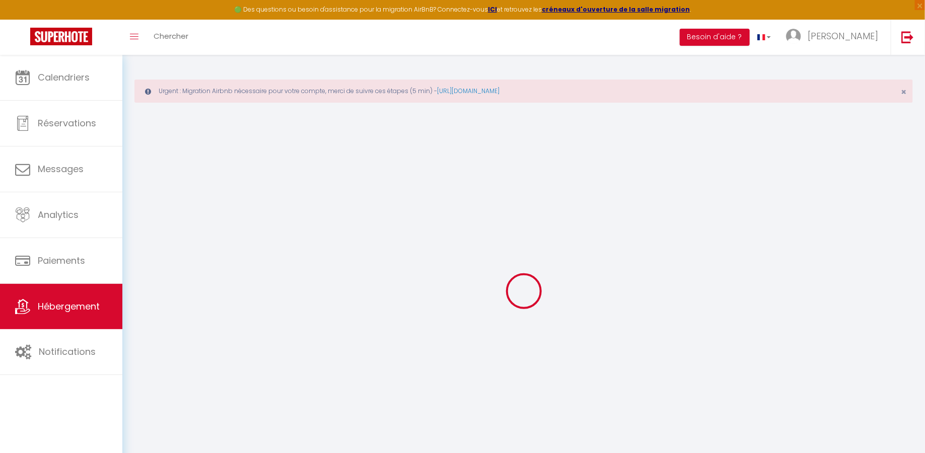
checkbox input "false"
select select
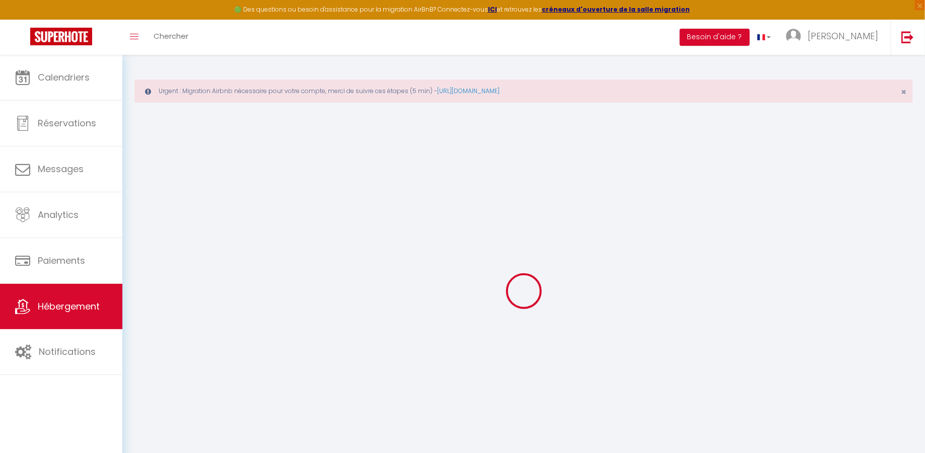
type input "La Parisienne - 80m2"
type input "Marine"
type input "Allain"
type input "26 rue de la Société Française"
type input "18100"
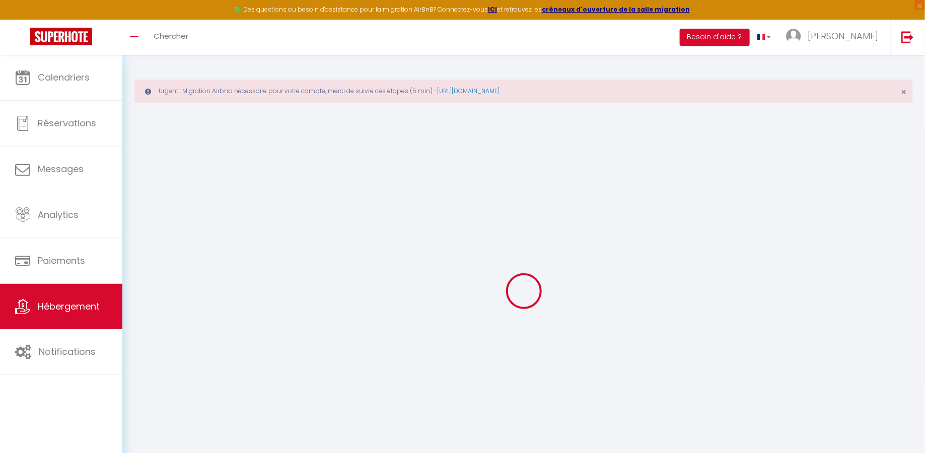
type input "Vierzon"
select select "6"
select select "3"
type input "87"
type input "10"
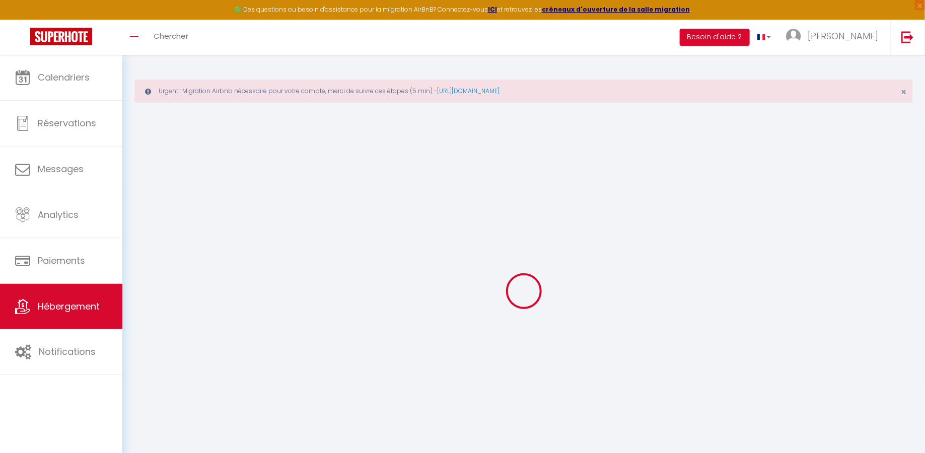
type input "40"
select select
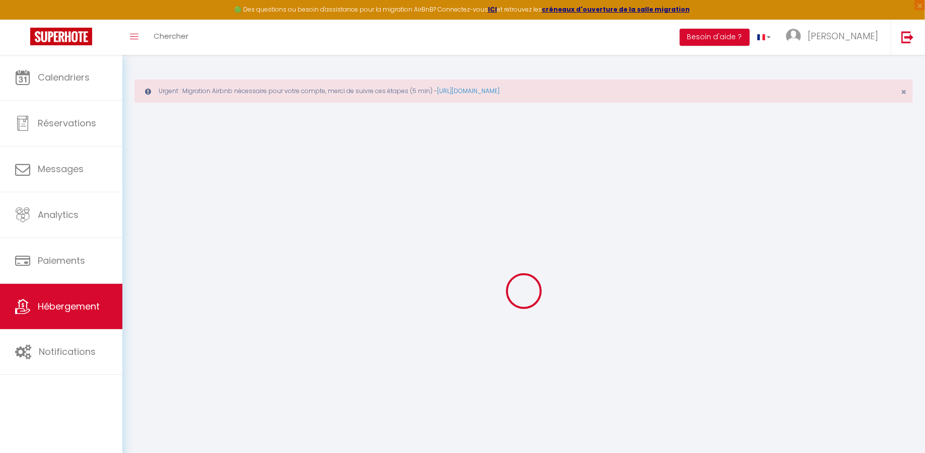
select select
type input "26 Rue de la Société Française"
type input "18100"
type input "Vierzon"
type input "pierre.beaufour.immo@gmail.com"
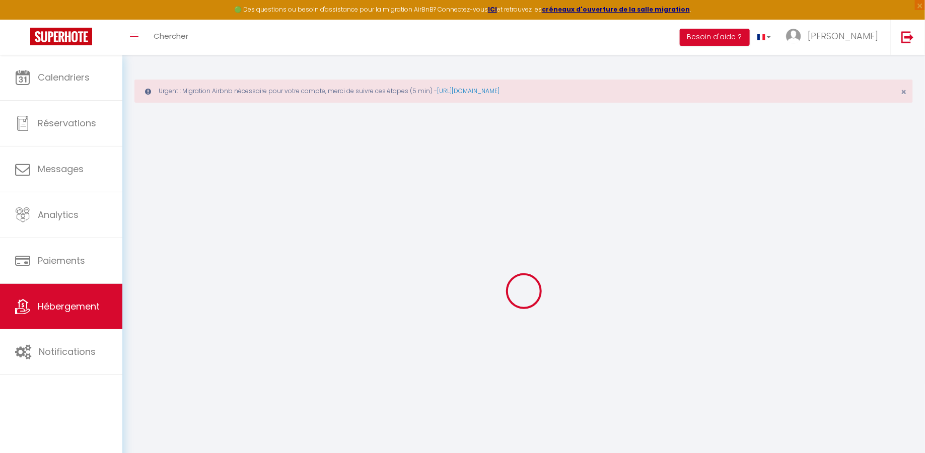
select select "4820"
checkbox input "false"
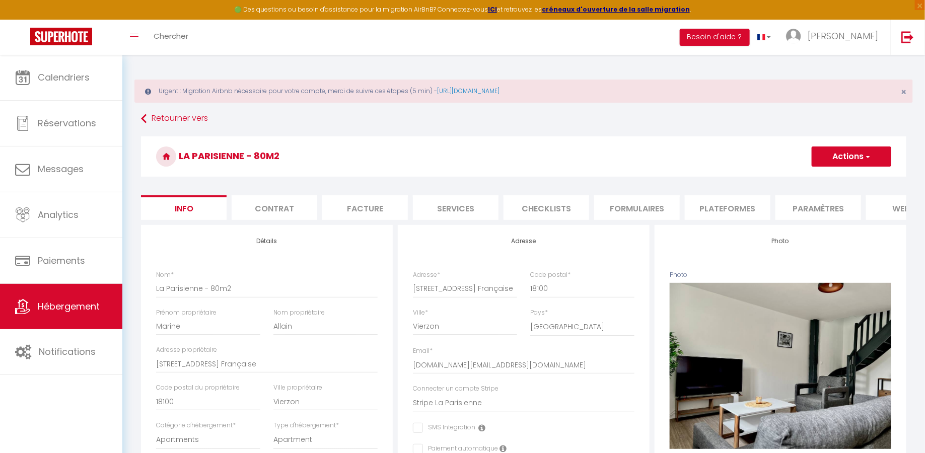
click at [663, 352] on div "Supprimer" at bounding box center [780, 366] width 235 height 166
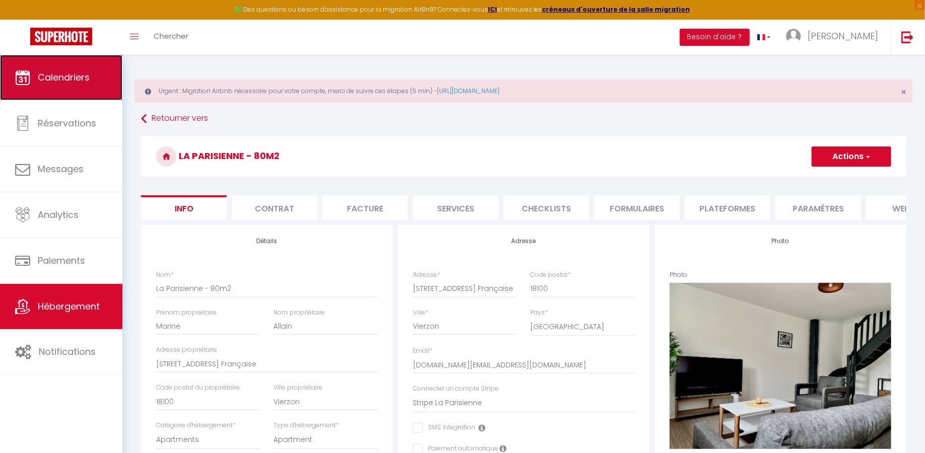
click at [59, 86] on link "Calendriers" at bounding box center [61, 77] width 122 height 45
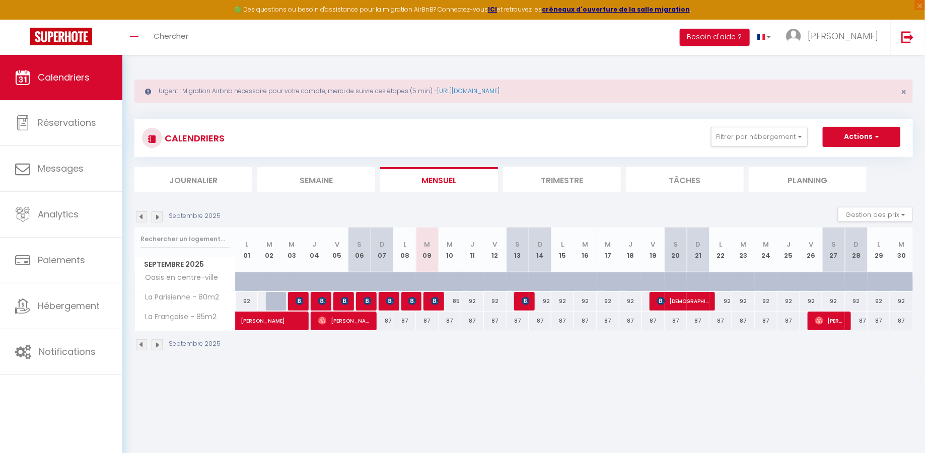
click at [143, 343] on img at bounding box center [141, 345] width 11 height 11
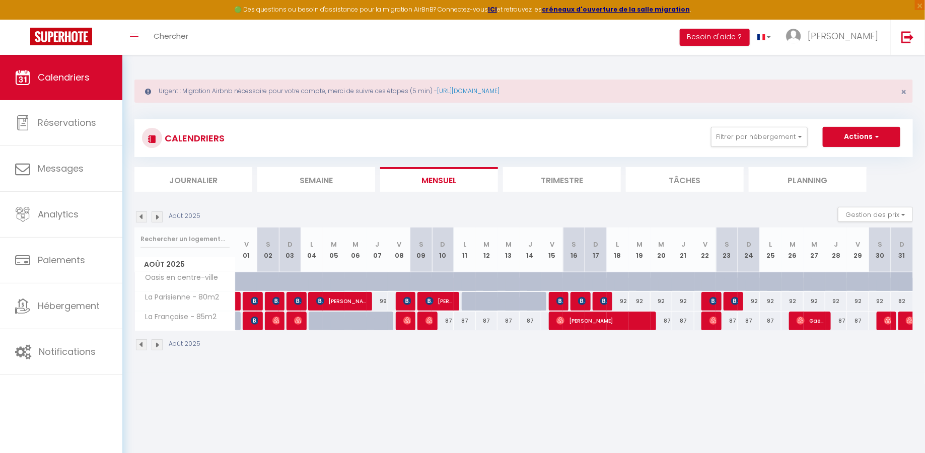
click at [156, 344] on img at bounding box center [157, 345] width 11 height 11
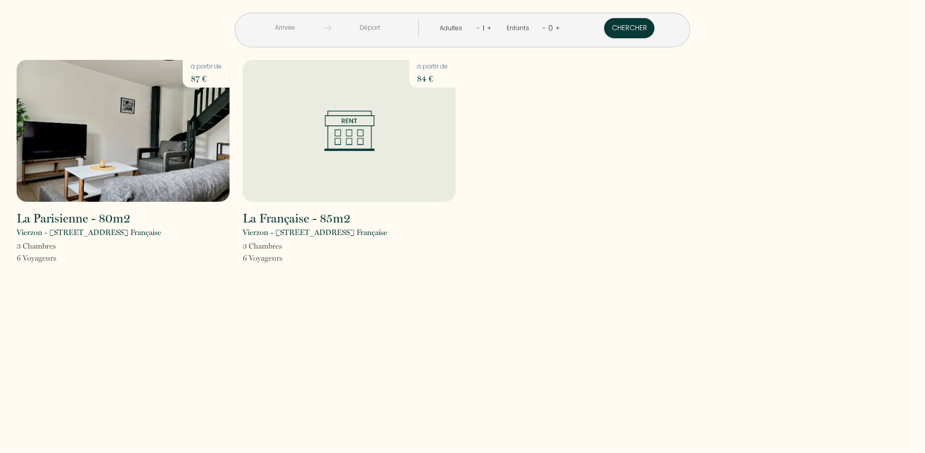
click at [421, 78] on p "84 €" at bounding box center [433, 79] width 31 height 14
click at [561, 101] on div "La Parisienne - 80m2 Vierzon - 26 Rue de la Société Française 3 Chambre s 6 Voy…" at bounding box center [462, 169] width 905 height 218
click at [139, 139] on img at bounding box center [123, 131] width 213 height 142
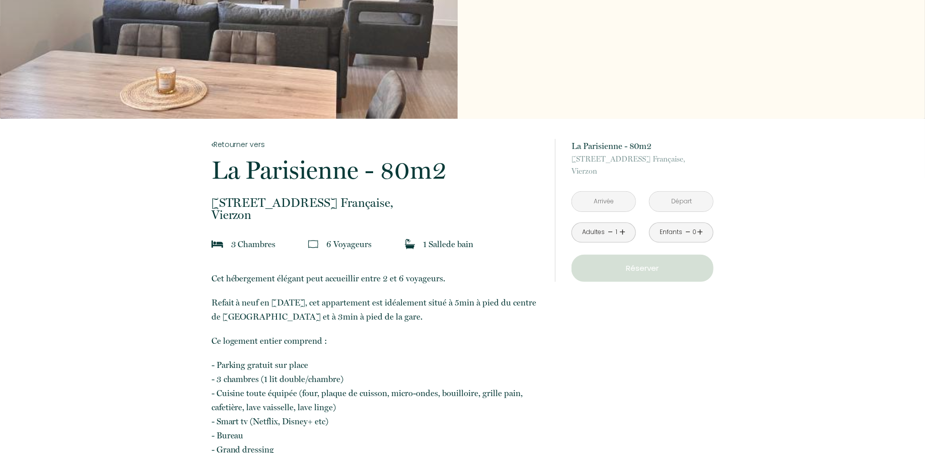
scroll to position [120, 0]
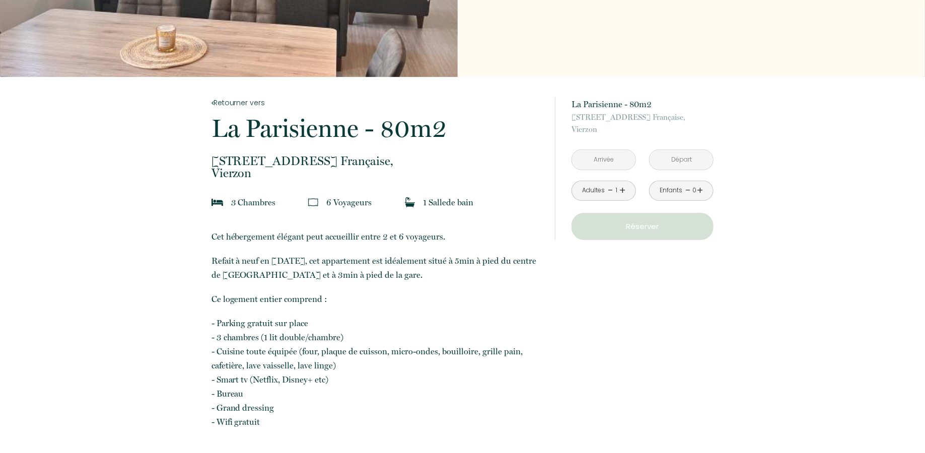
click at [599, 159] on input "text" at bounding box center [603, 160] width 63 height 20
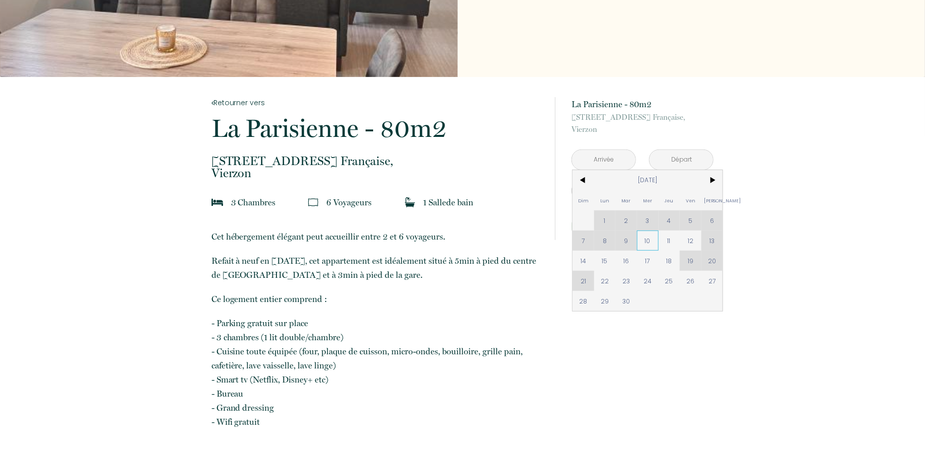
click at [652, 244] on span "10" at bounding box center [648, 241] width 22 height 20
type input "Mer 10 Sep 2025"
type input "Jeu 11 Sep 2025"
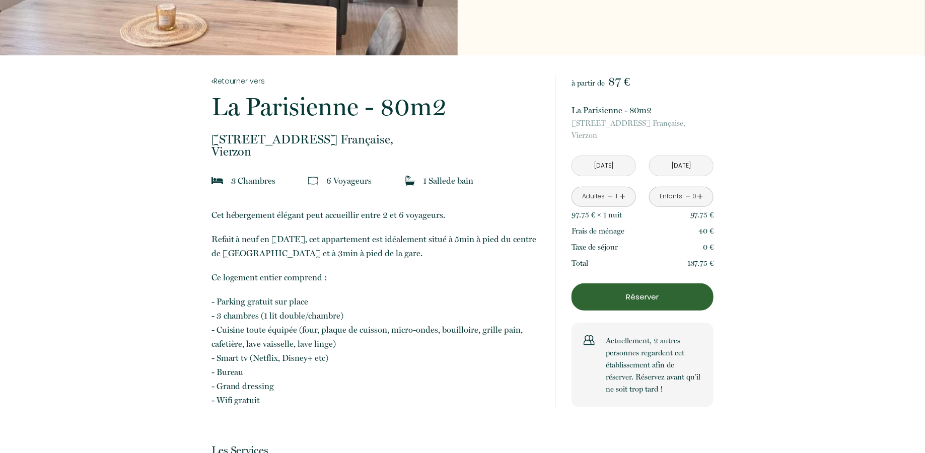
scroll to position [144, 0]
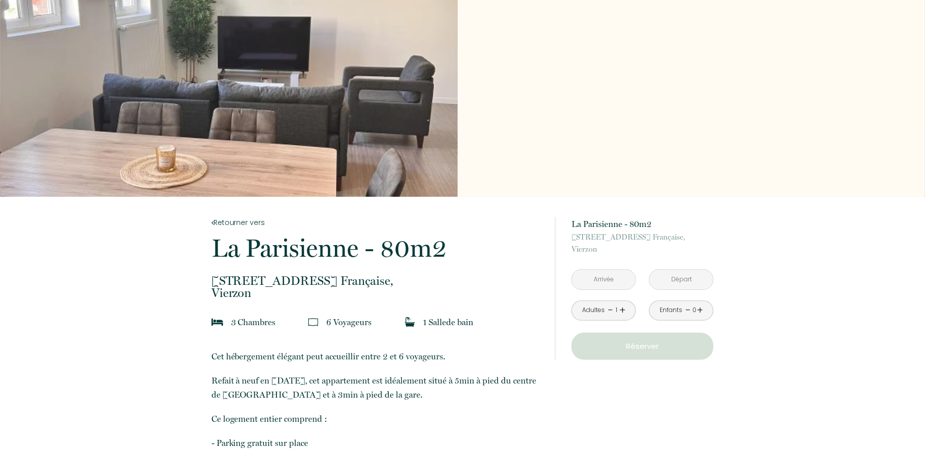
click at [609, 281] on input "text" at bounding box center [603, 280] width 63 height 20
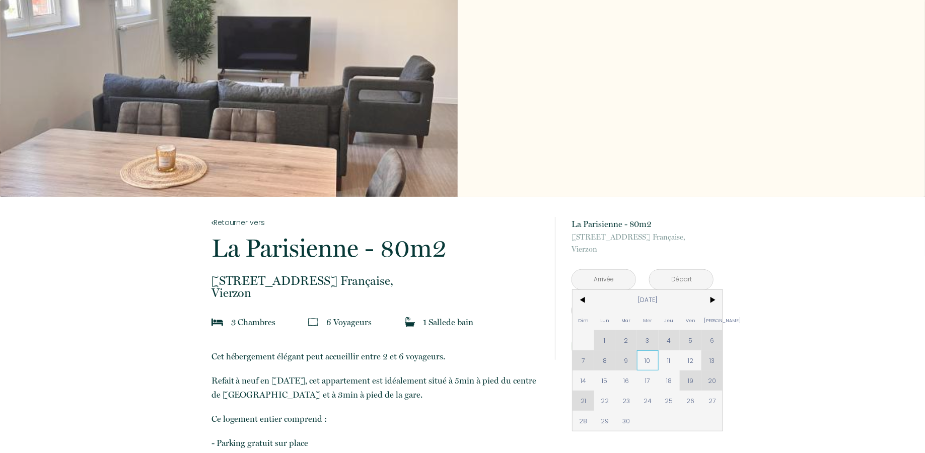
click at [648, 364] on span "10" at bounding box center [648, 361] width 22 height 20
type input "Mer 10 Sep 2025"
type input "Jeu 11 Sep 2025"
